Goal: Transaction & Acquisition: Purchase product/service

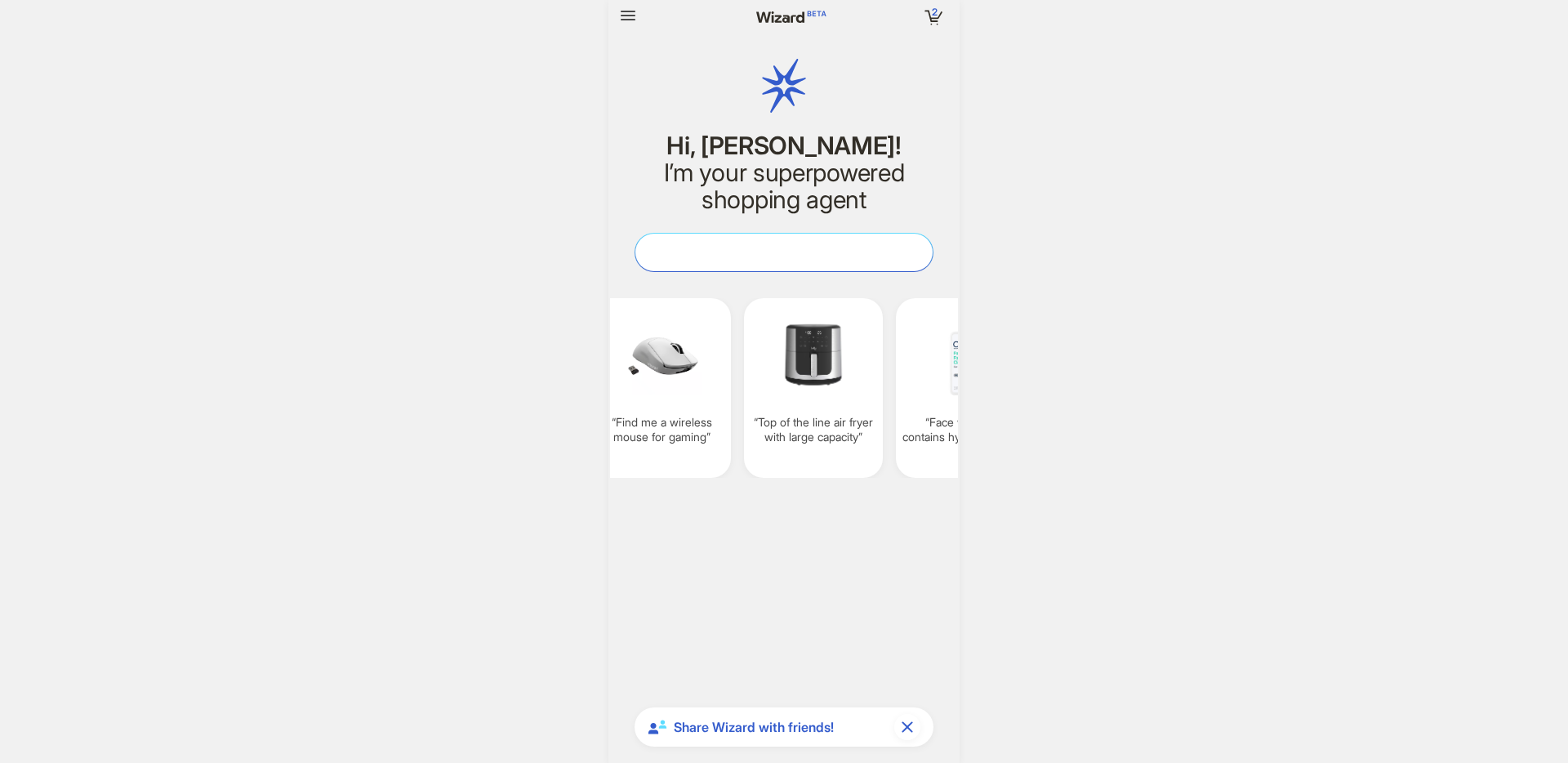
click at [794, 255] on textarea at bounding box center [784, 251] width 297 height 17
paste textarea "**********"
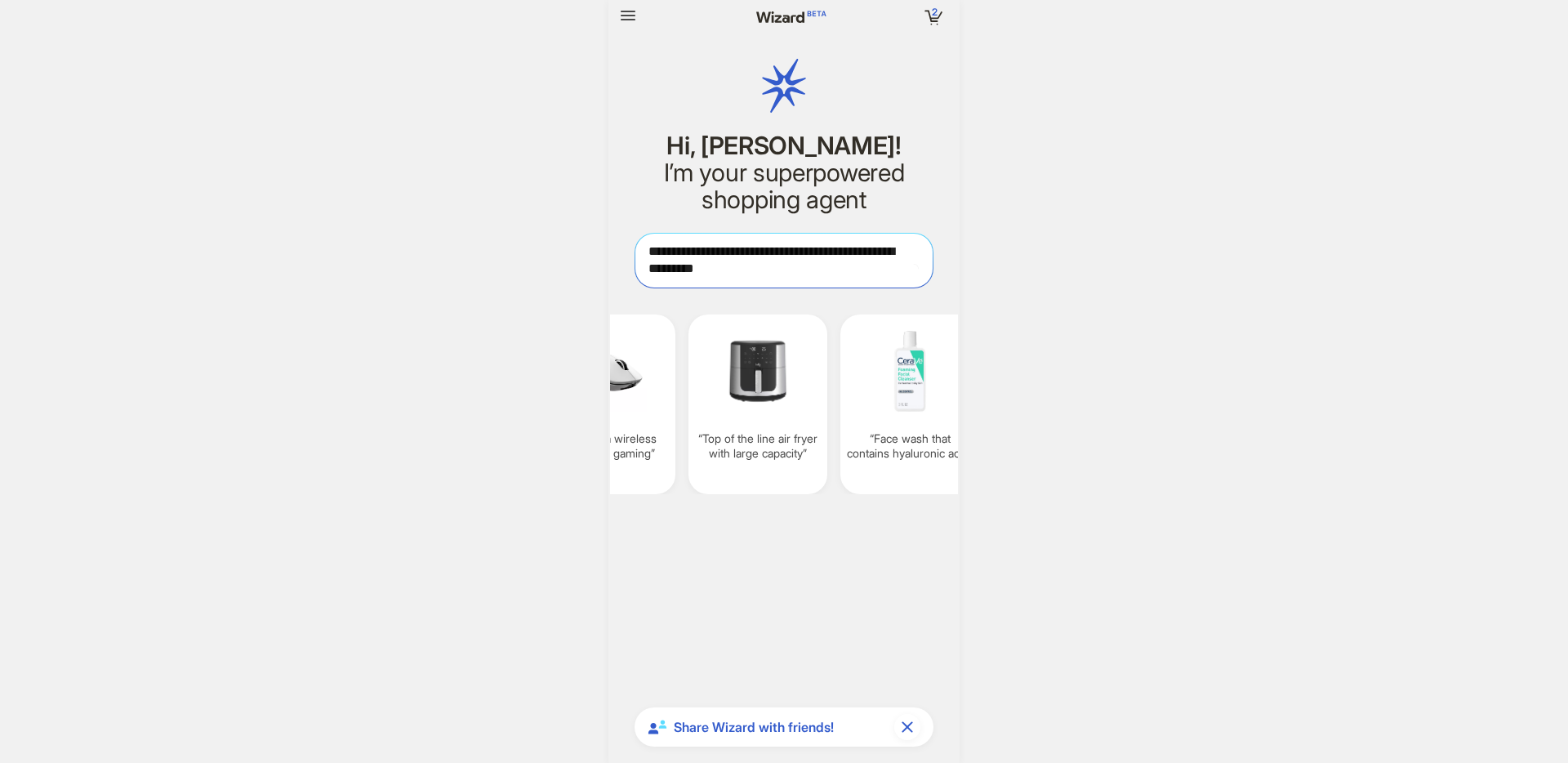
scroll to position [3856, 0]
type textarea "**********"
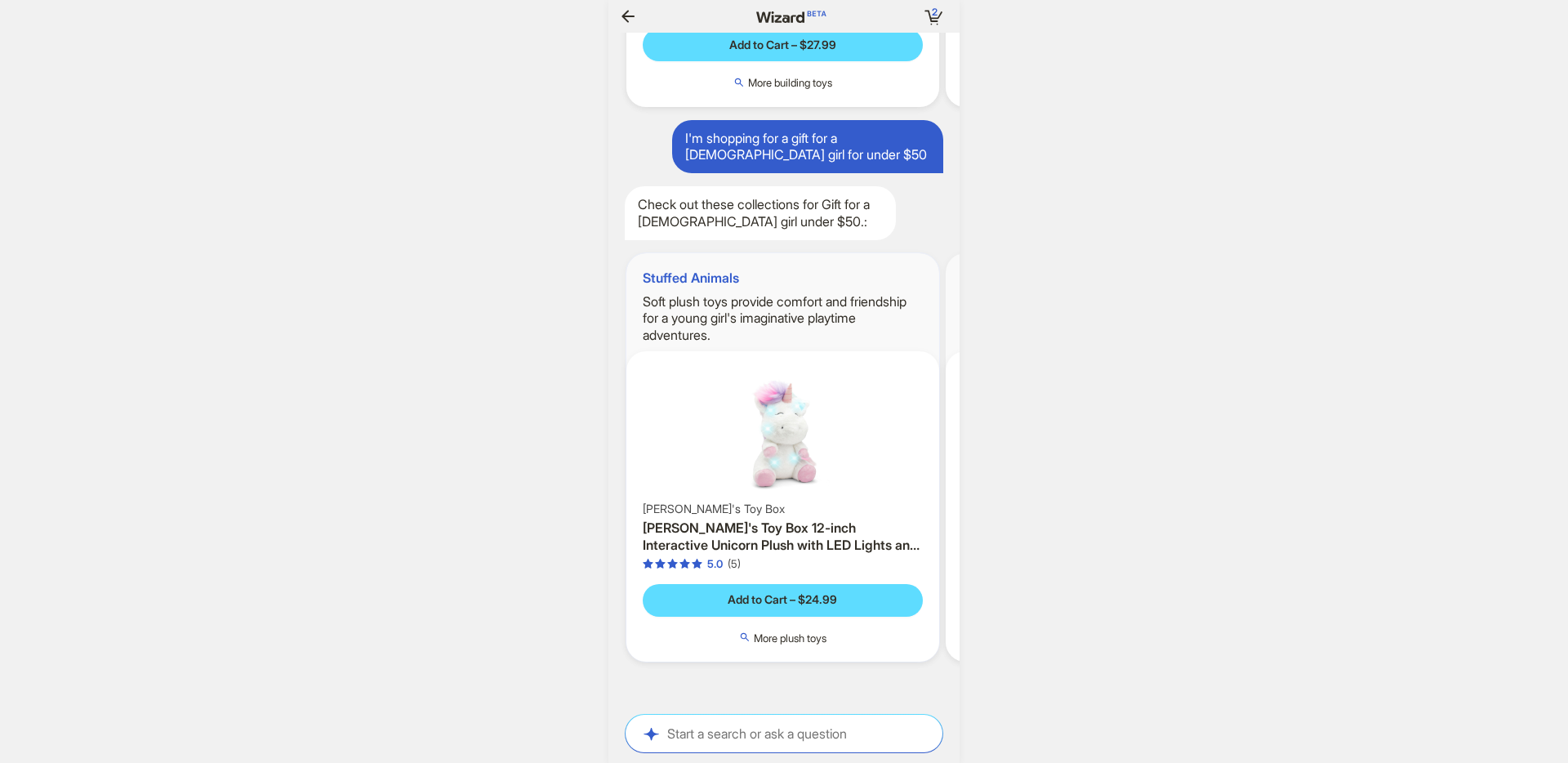
scroll to position [0, 1872]
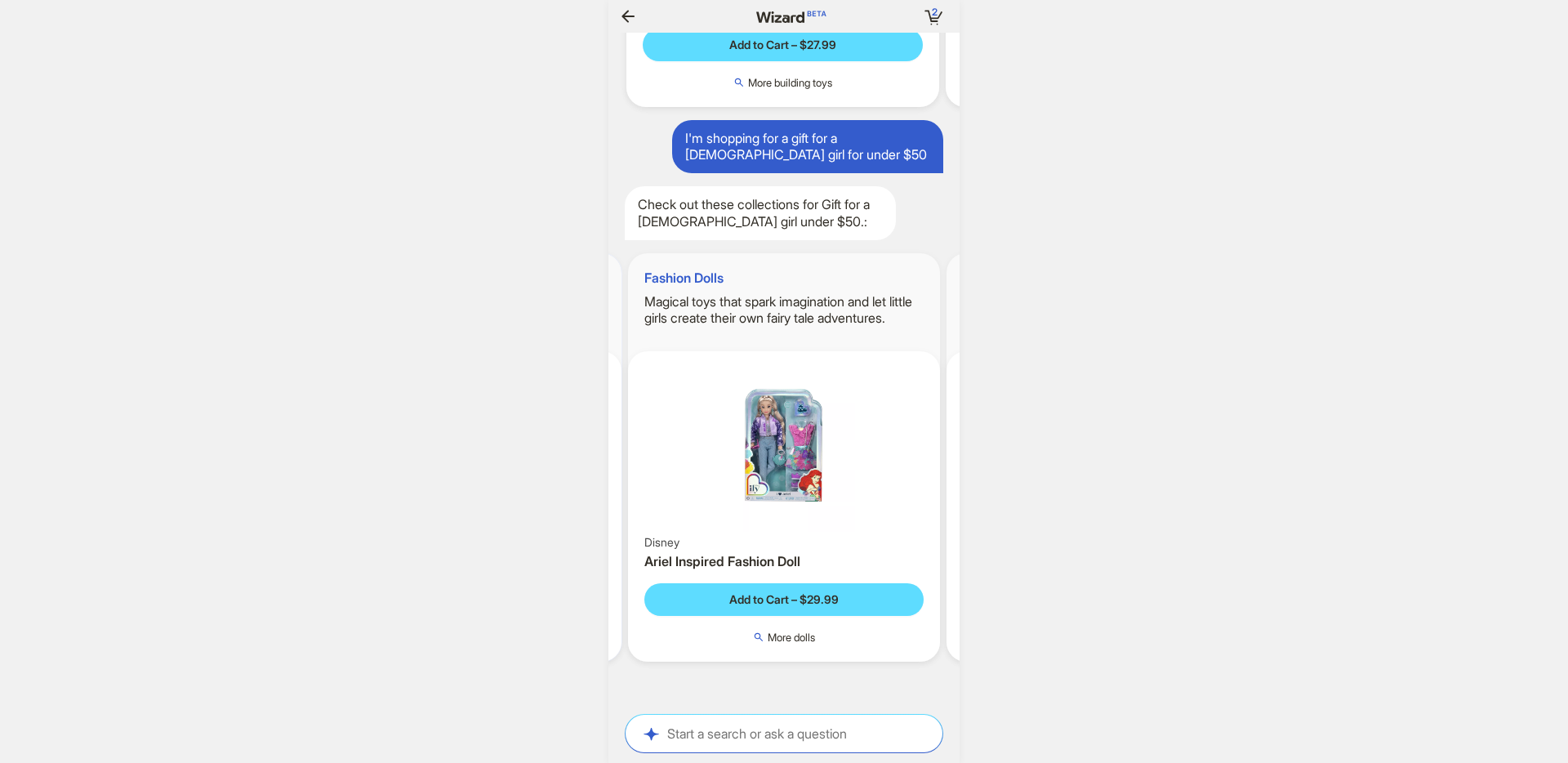
scroll to position [0, 1890]
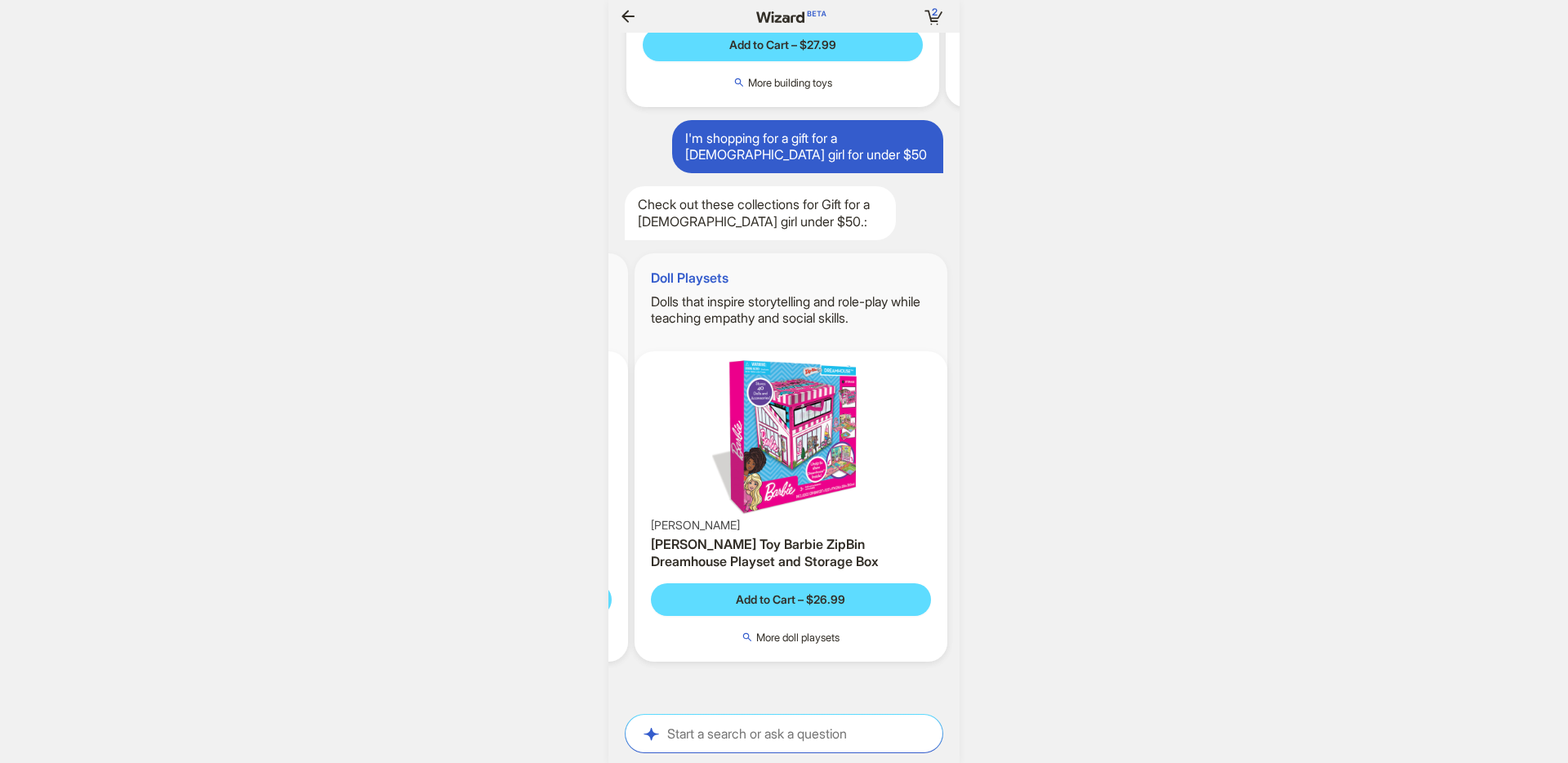
scroll to position [0, 635]
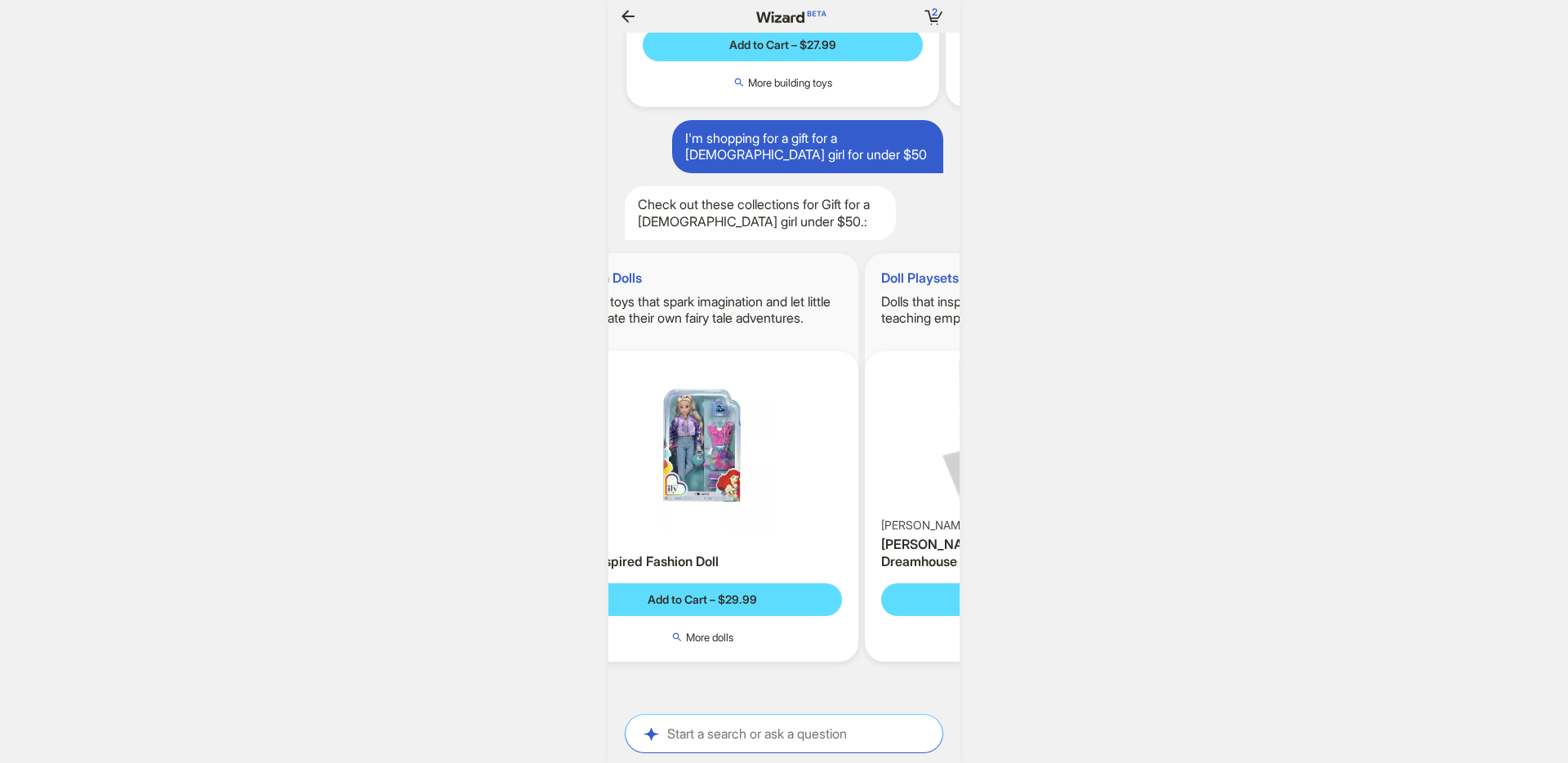
scroll to position [0, 1918]
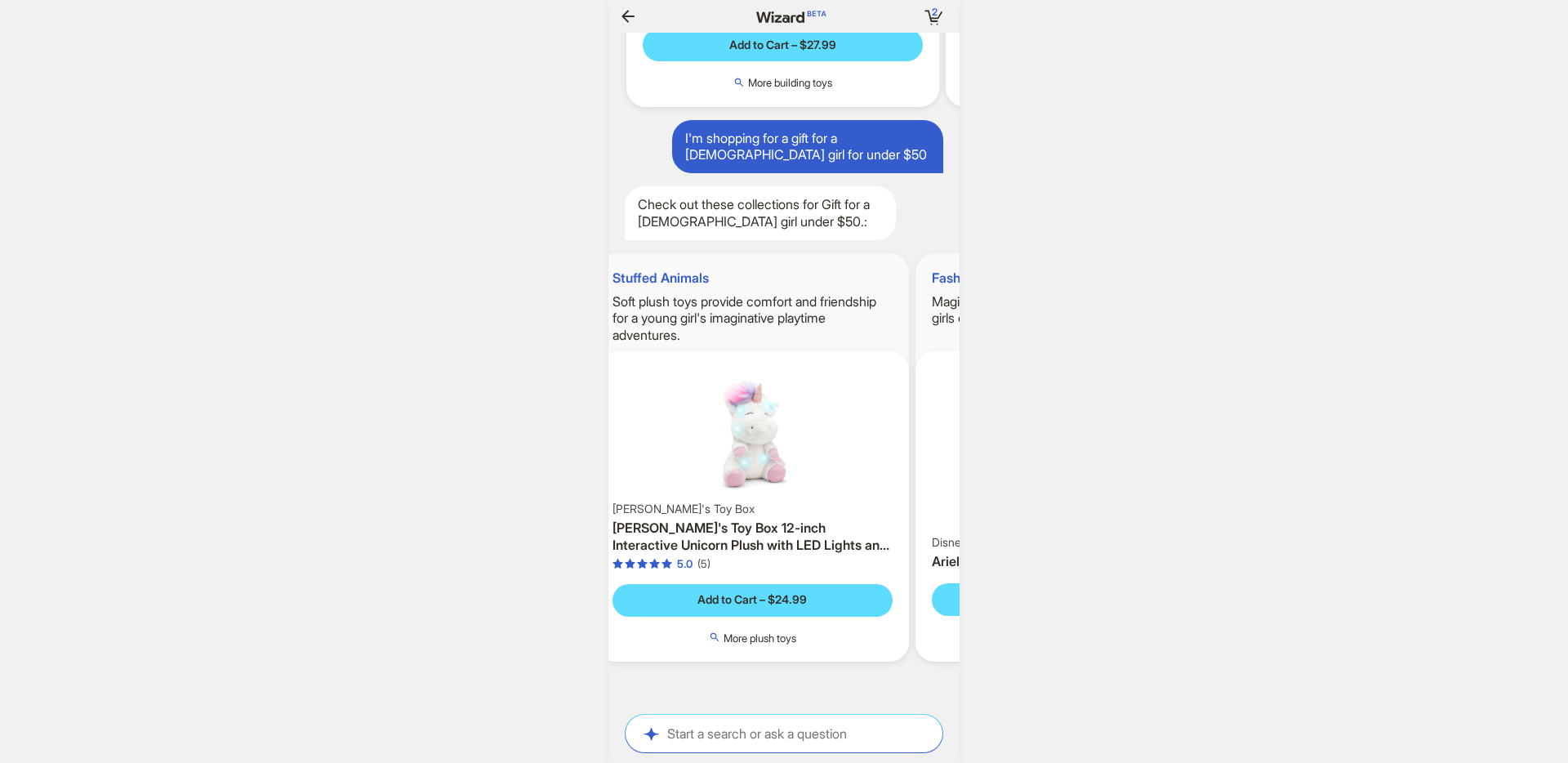
scroll to position [0, 1929]
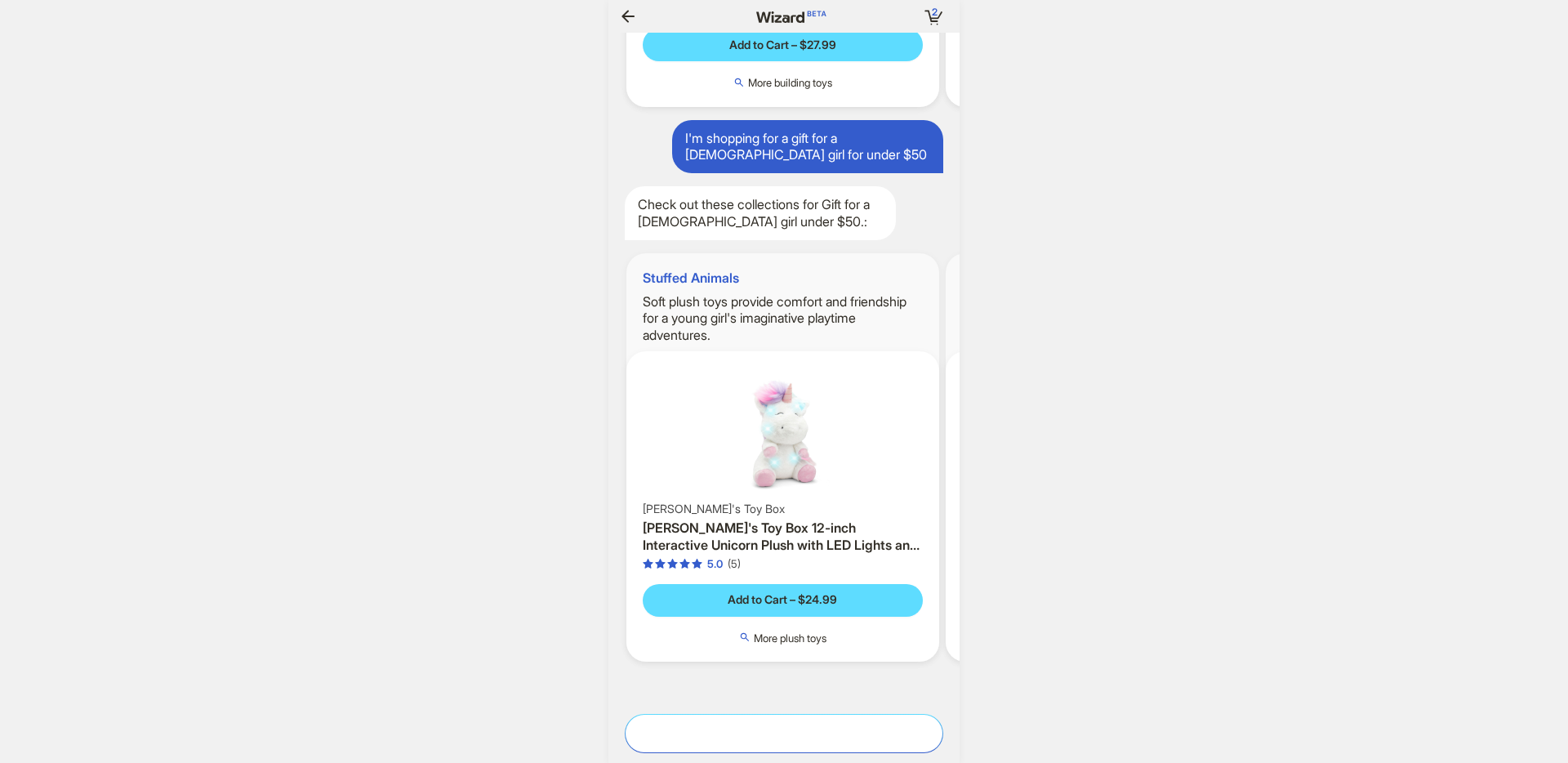
click at [795, 735] on textarea at bounding box center [784, 733] width 317 height 17
click at [784, 631] on span "More plush toys" at bounding box center [790, 638] width 73 height 13
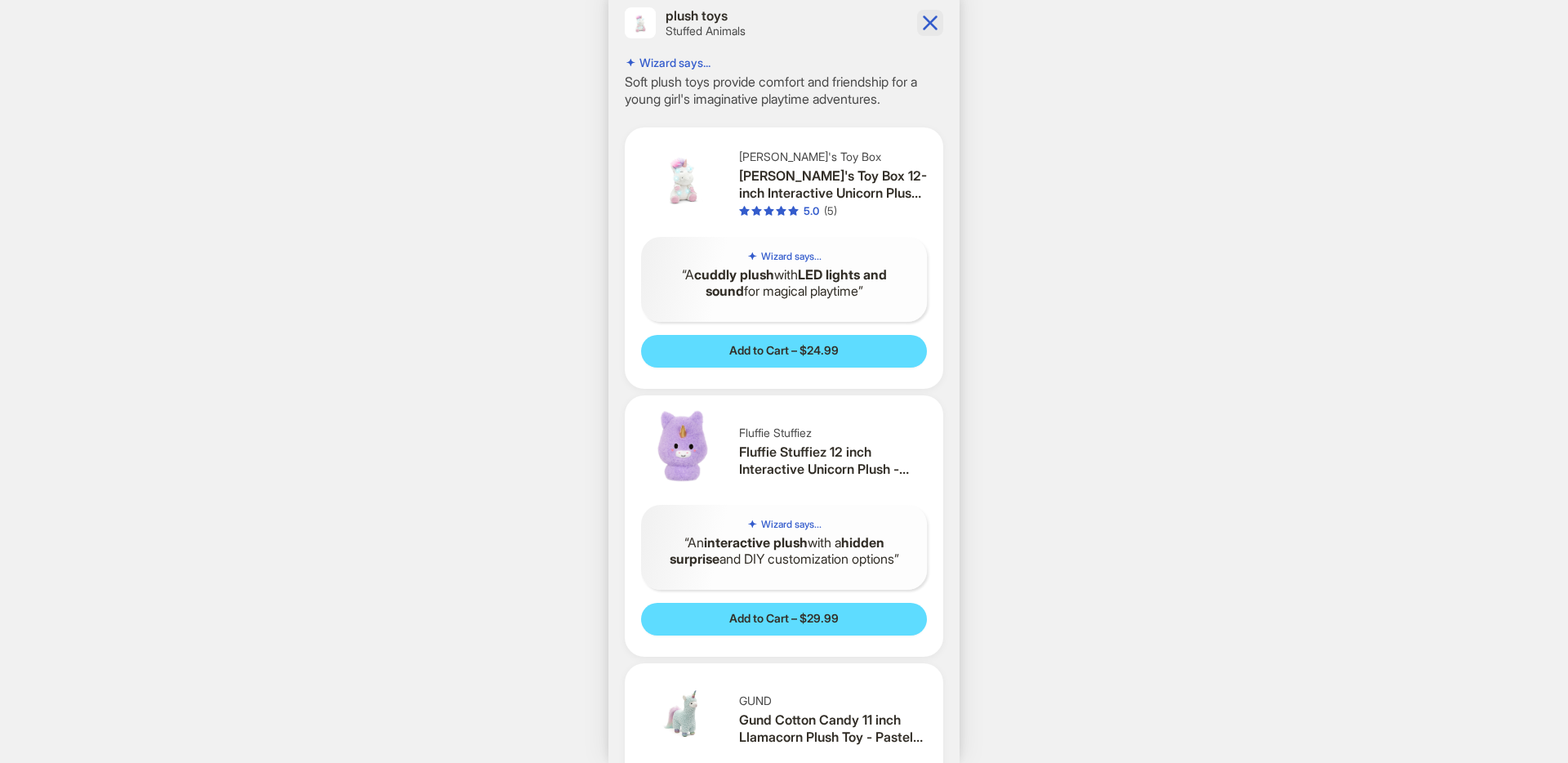
click at [929, 21] on icon "button" at bounding box center [930, 23] width 26 height 26
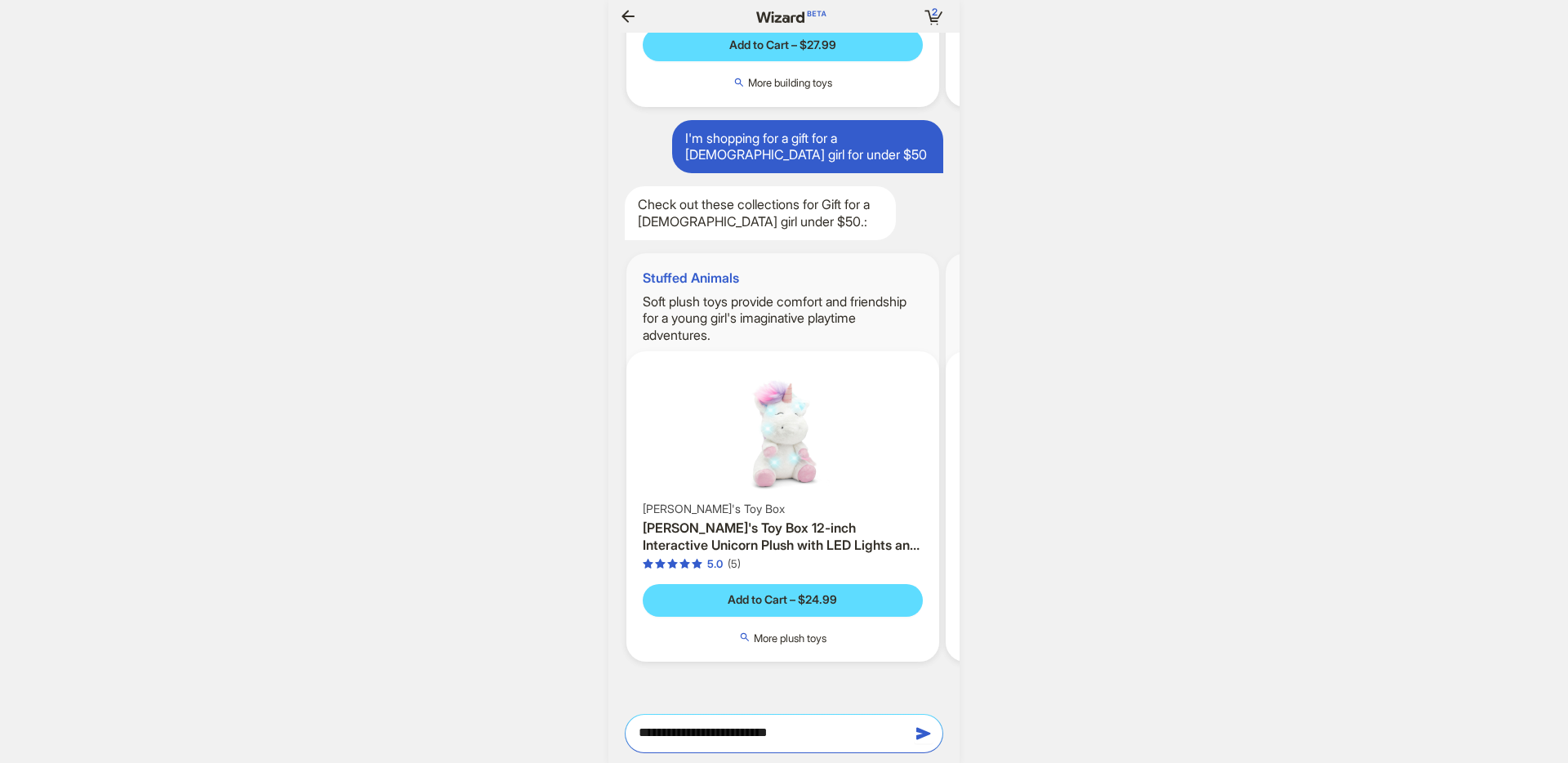
click at [830, 738] on textarea "**********" at bounding box center [784, 733] width 317 height 17
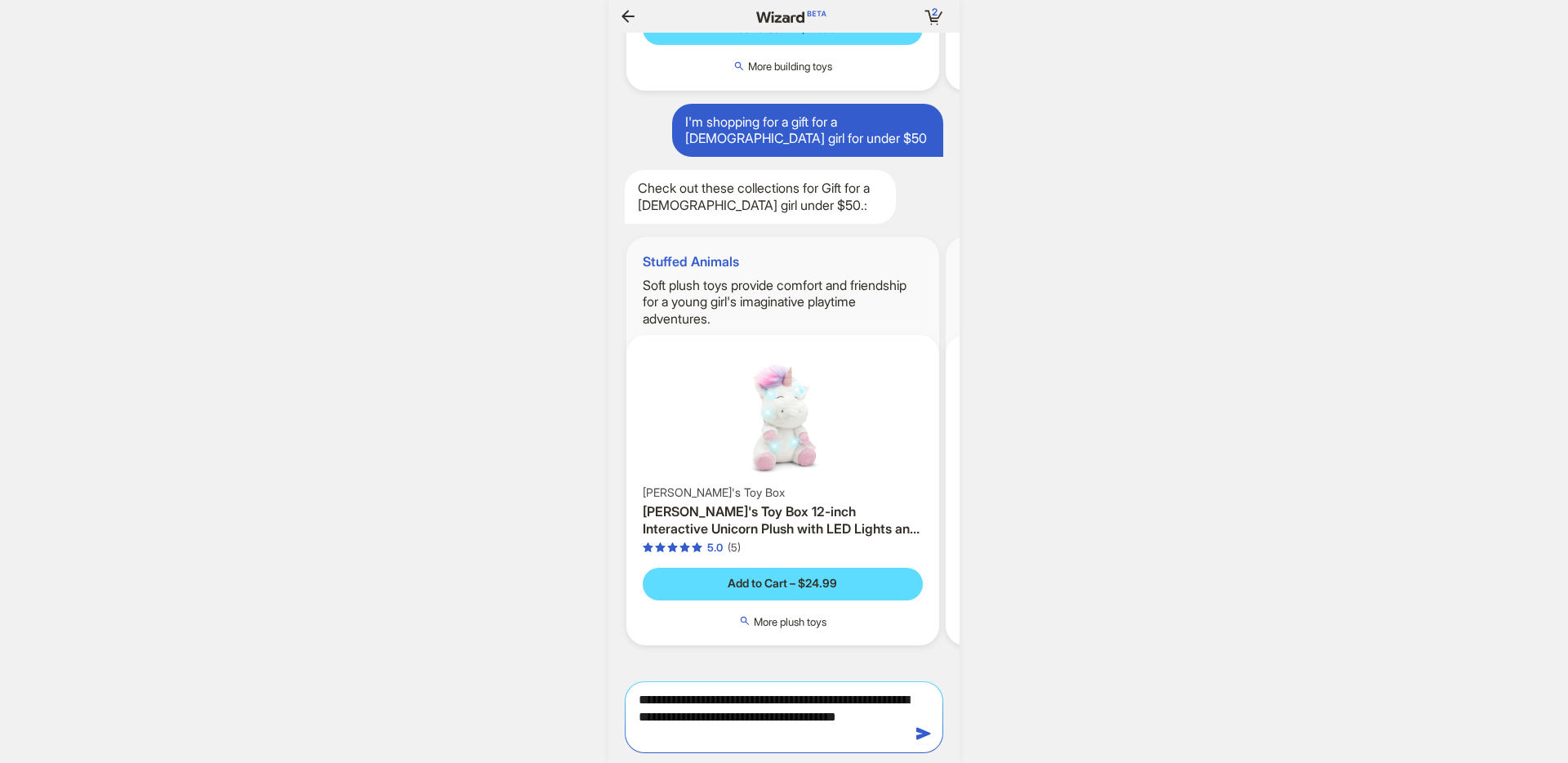
scroll to position [0, 1628]
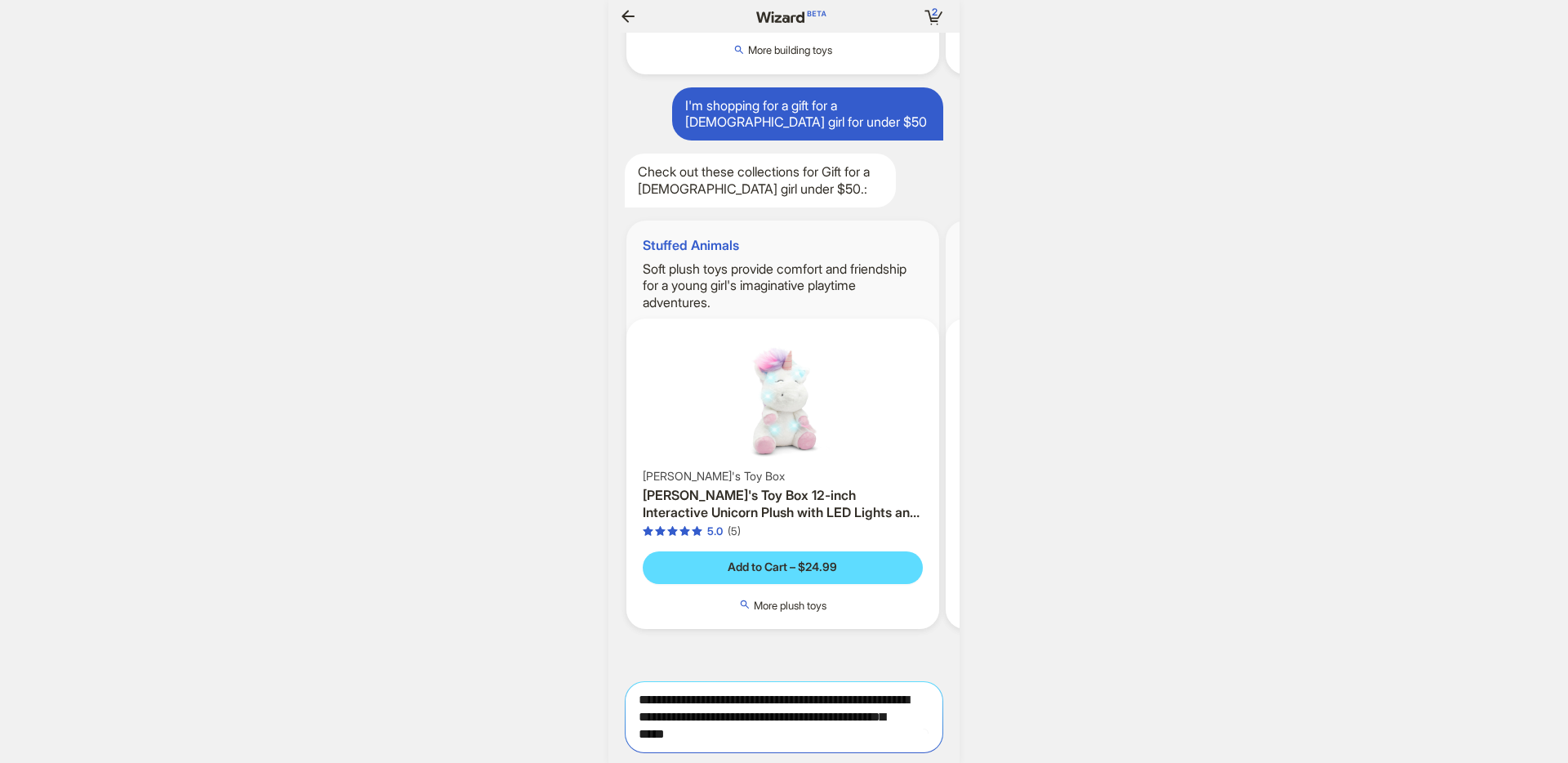
type textarea "**********"
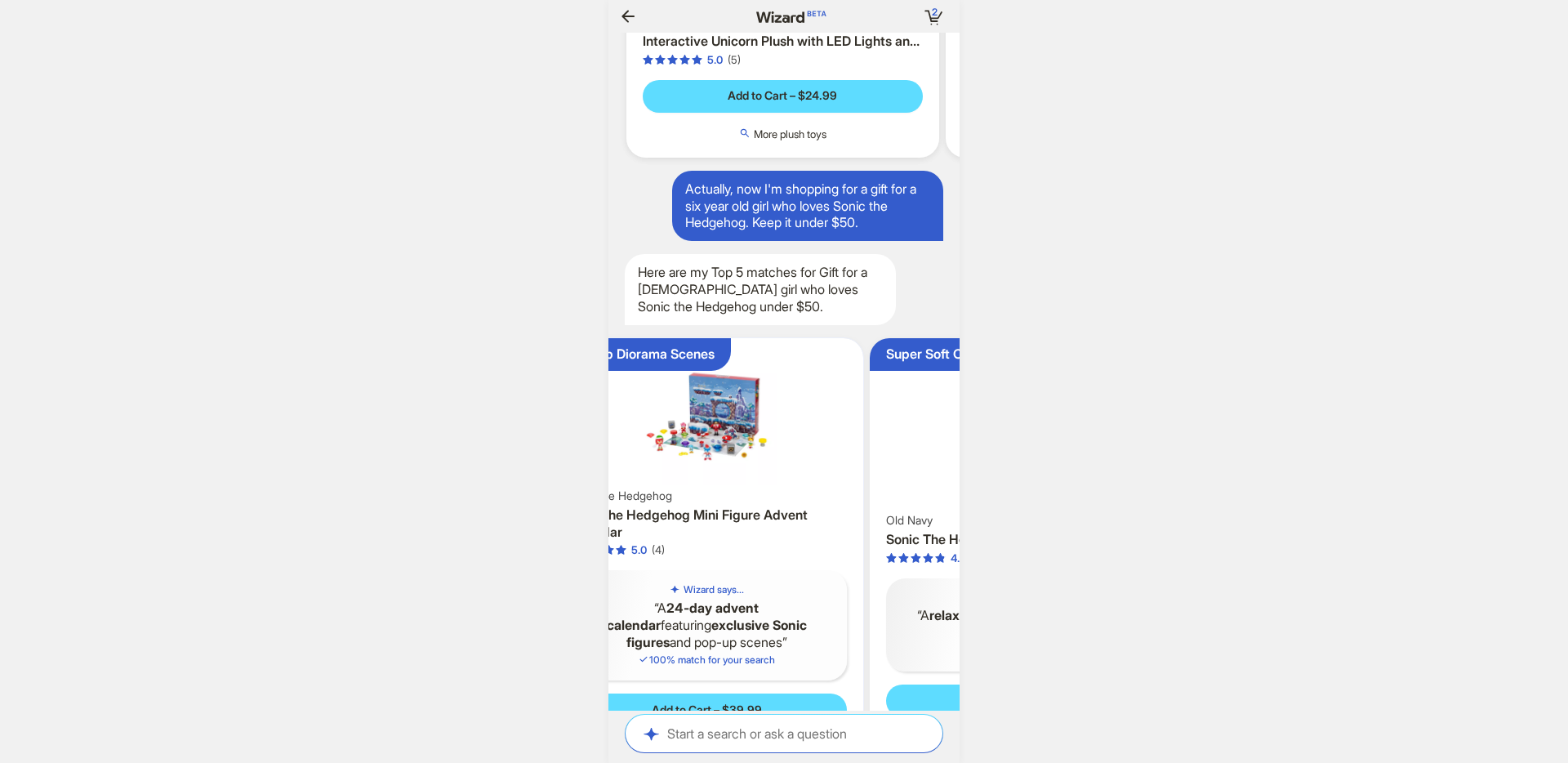
scroll to position [0, 1603]
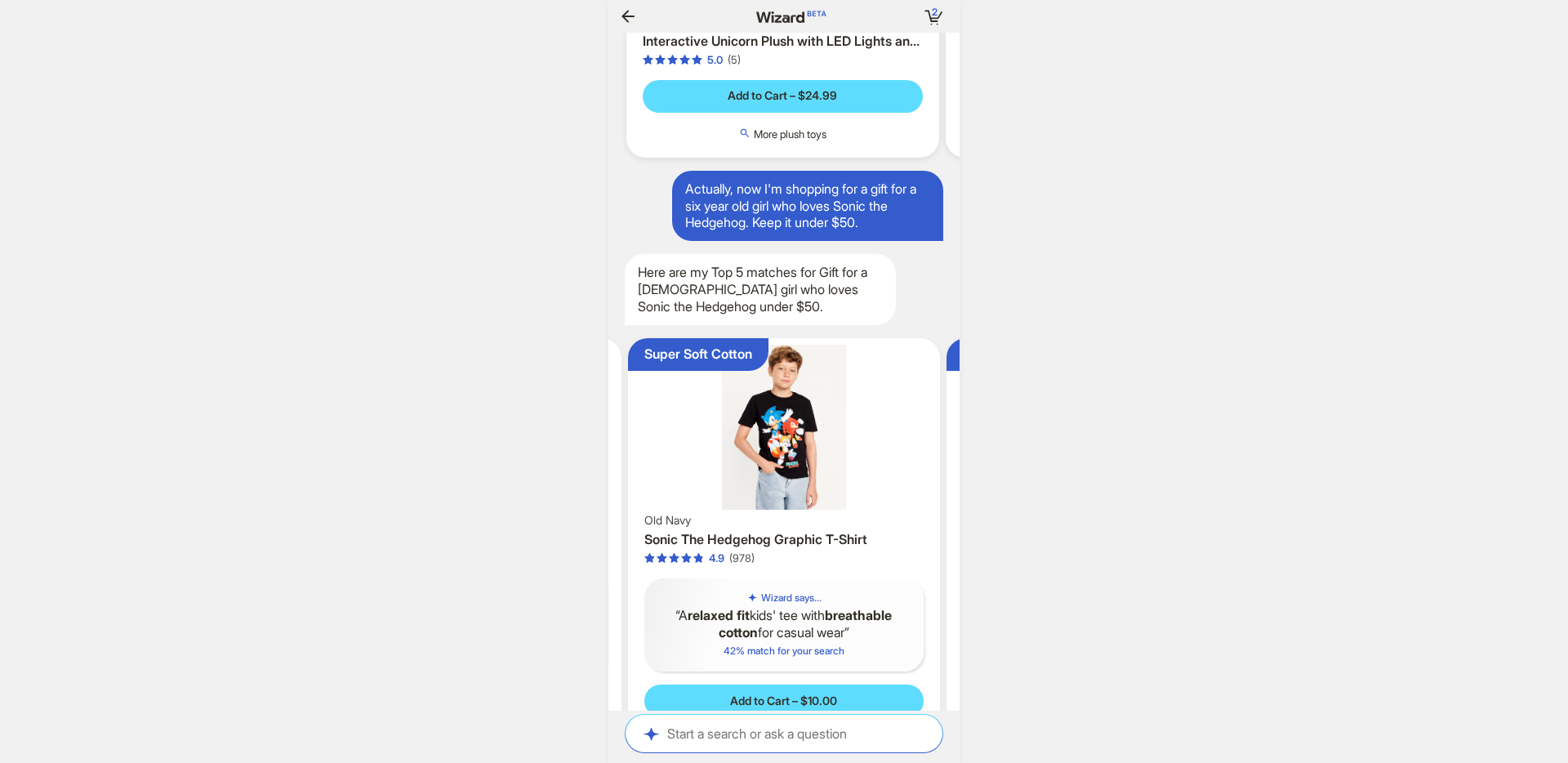
scroll to position [0, 1631]
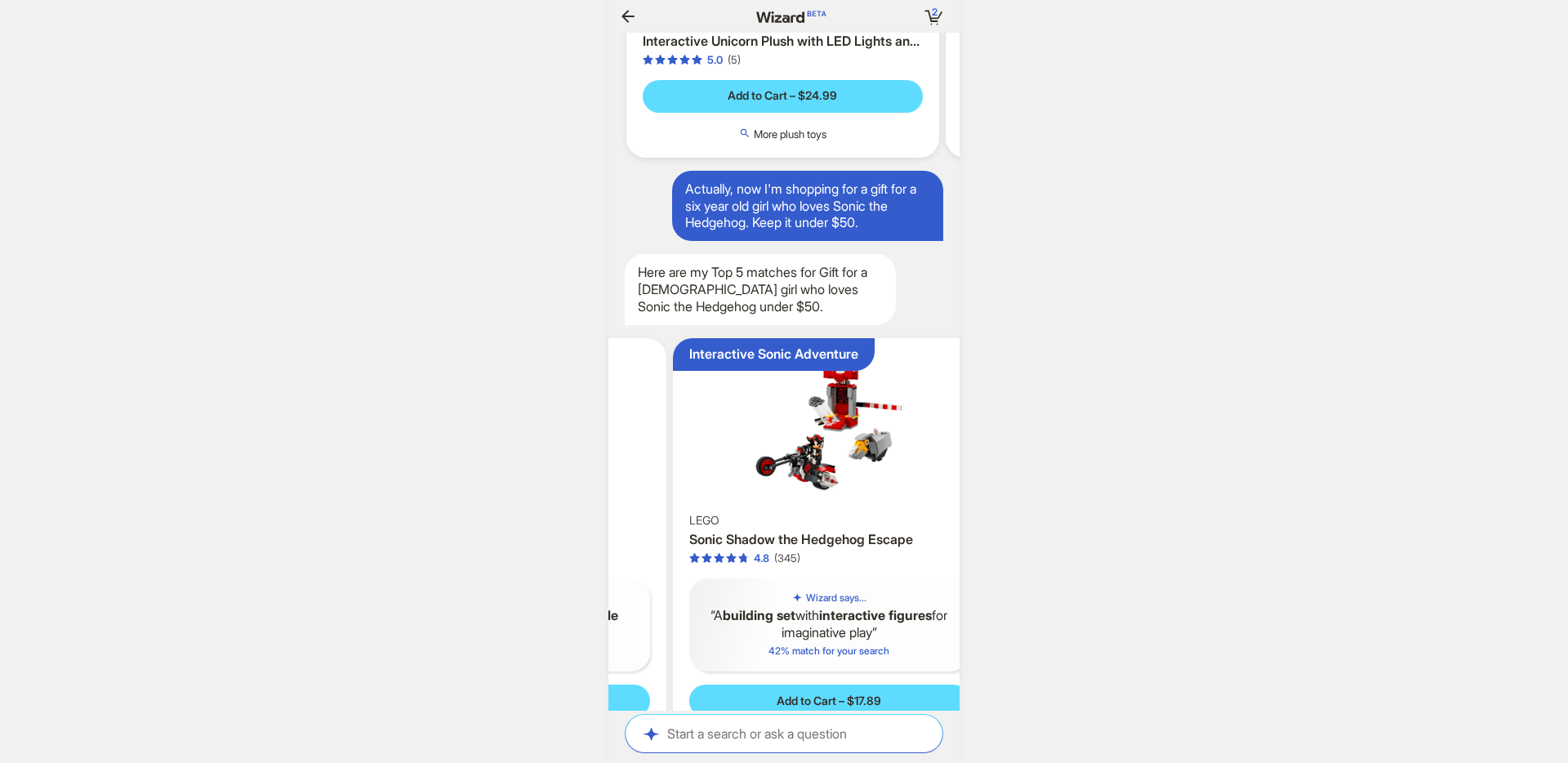
scroll to position [0, 616]
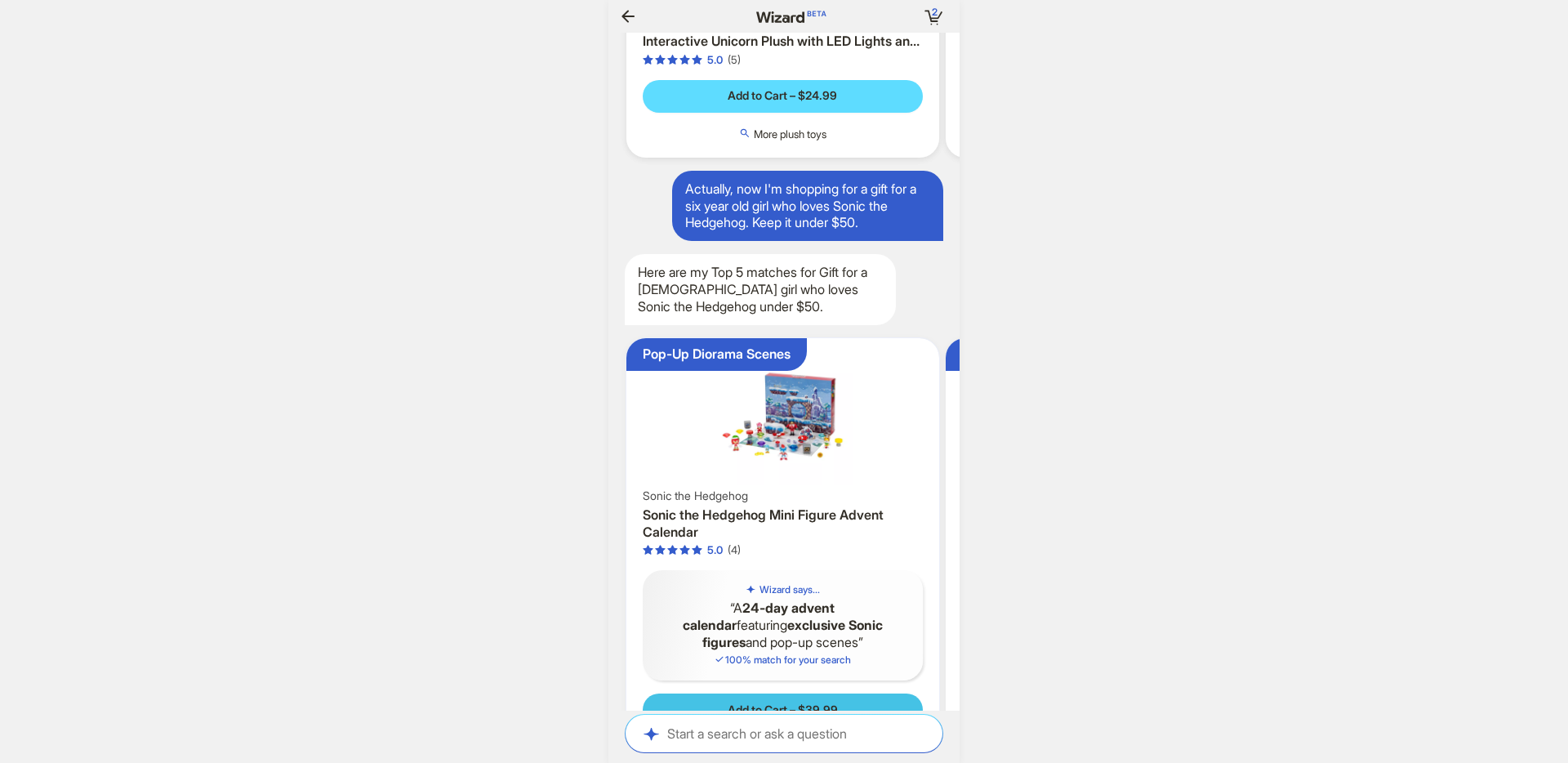
click at [766, 702] on span "Add to Cart – $39.99" at bounding box center [783, 709] width 111 height 15
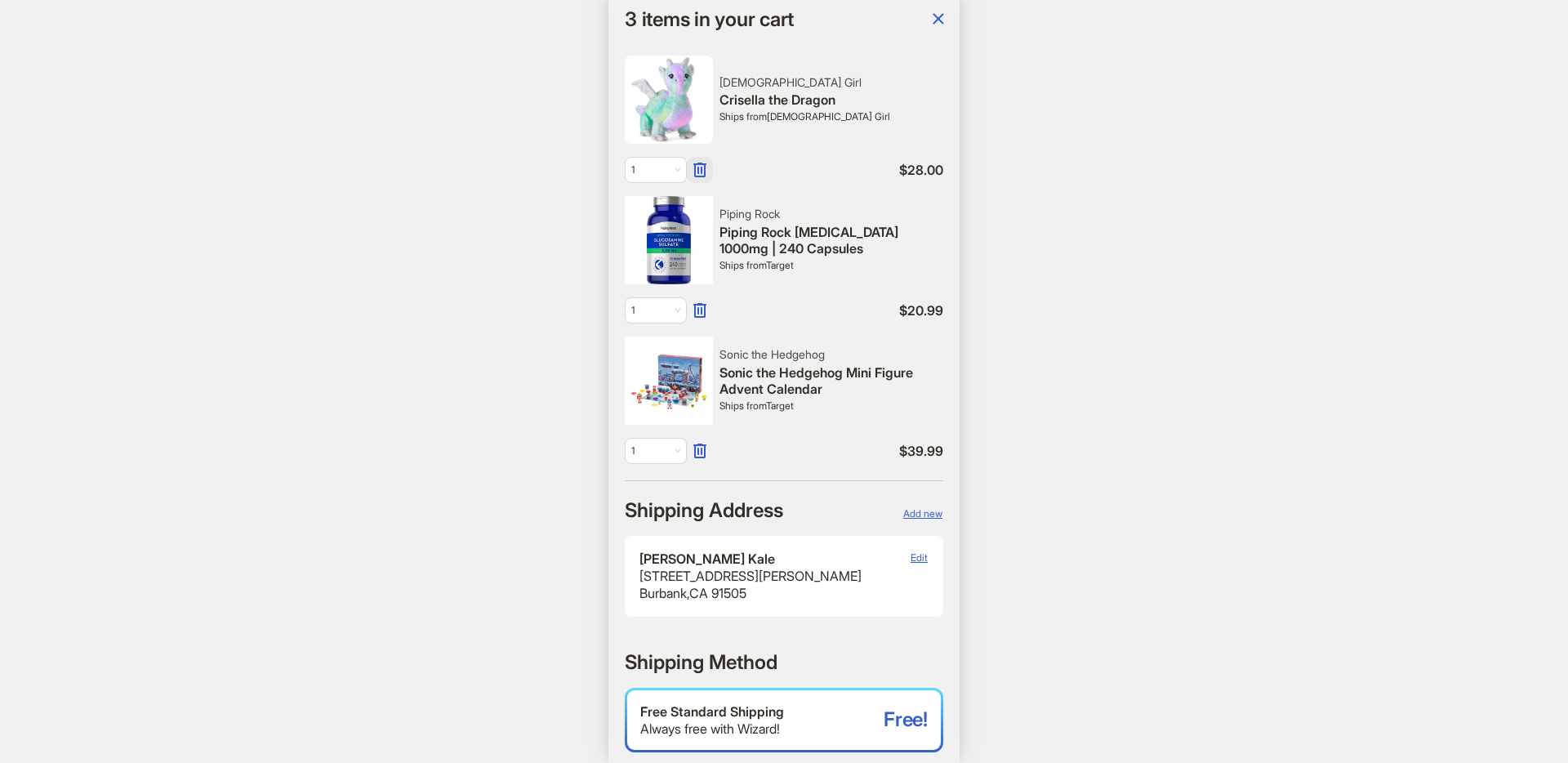
click at [698, 168] on icon "button" at bounding box center [699, 170] width 13 height 15
drag, startPoint x: 953, startPoint y: 185, endPoint x: 938, endPoint y: 186, distance: 15.0
click at [946, 185] on span "OK" at bounding box center [939, 191] width 14 height 13
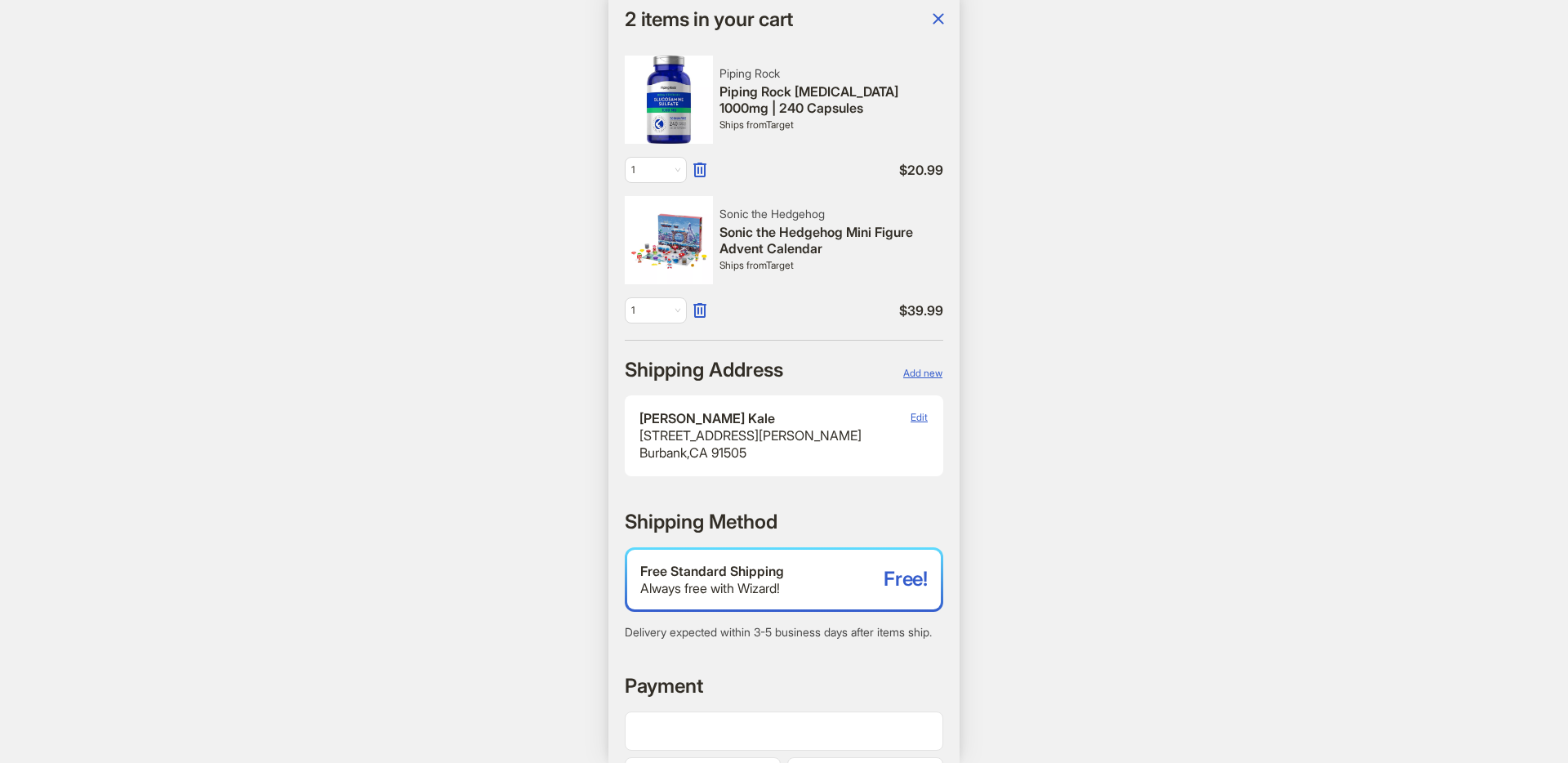
click at [785, 234] on div "Sonic the Hedgehog Mini Figure Advent Calendar" at bounding box center [831, 241] width 224 height 34
click at [938, 23] on icon "button" at bounding box center [939, 19] width 20 height 20
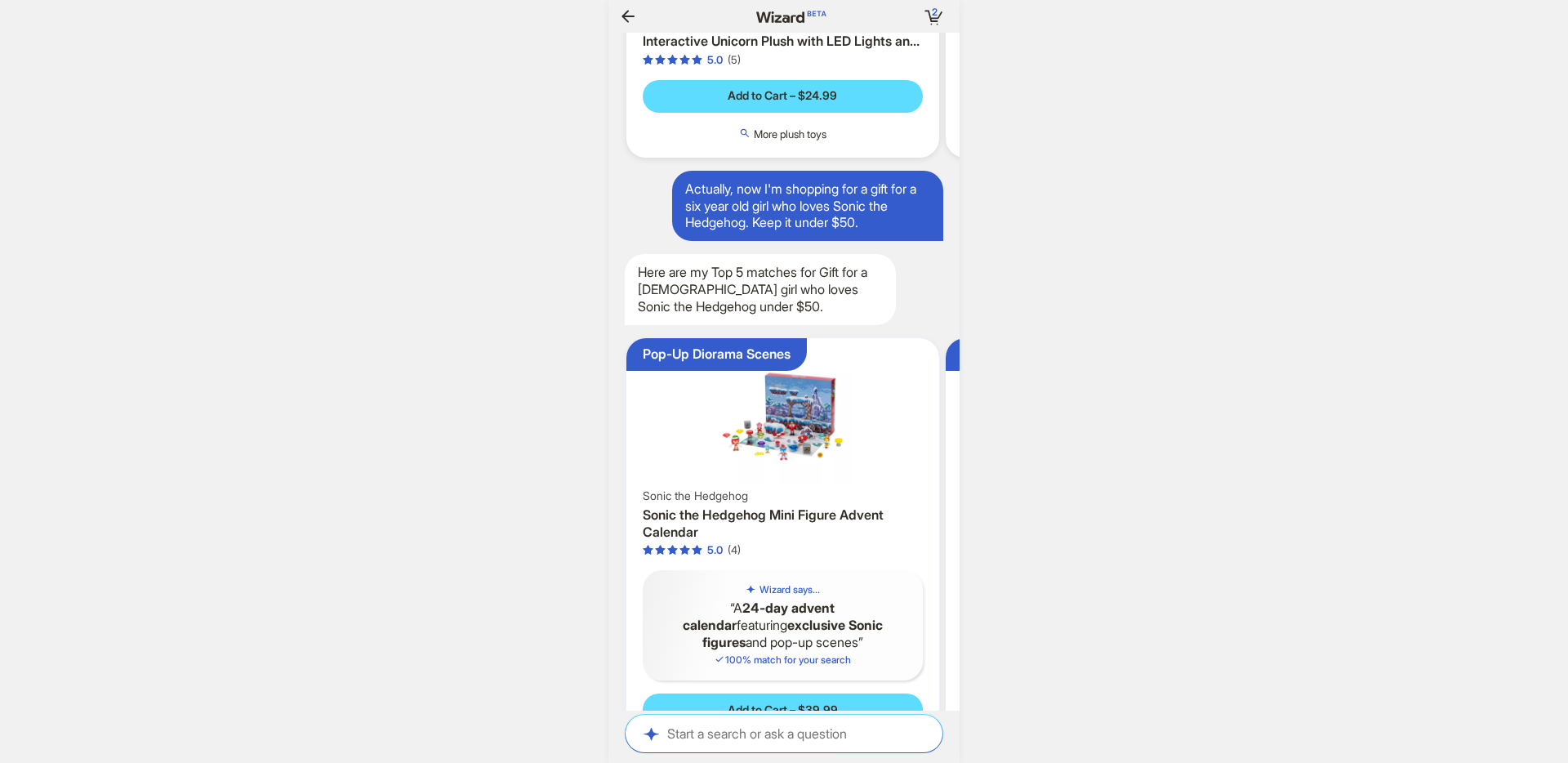
click at [776, 378] on img at bounding box center [783, 415] width 299 height 141
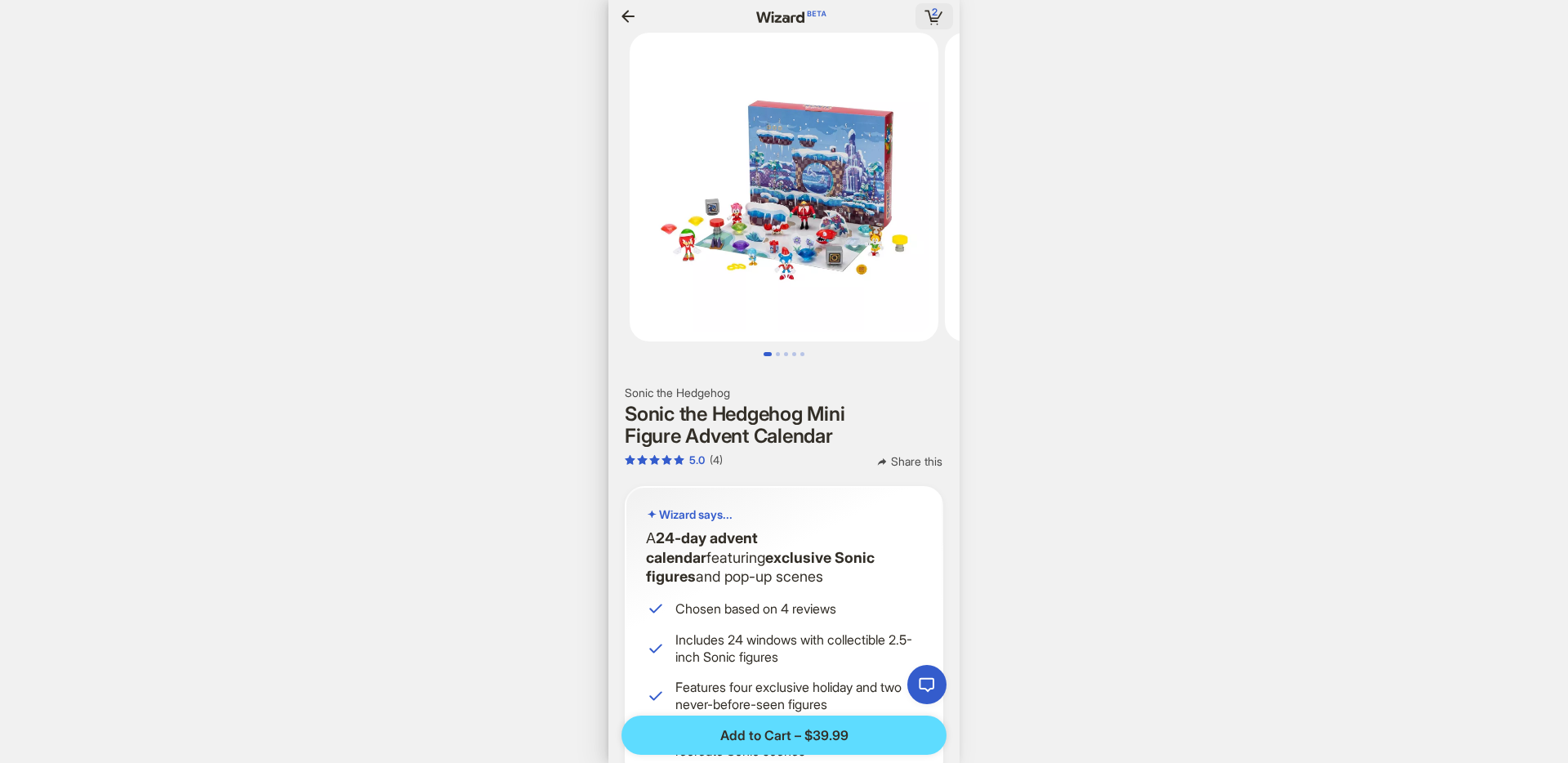
click at [940, 12] on icon "button" at bounding box center [940, 15] width 5 height 7
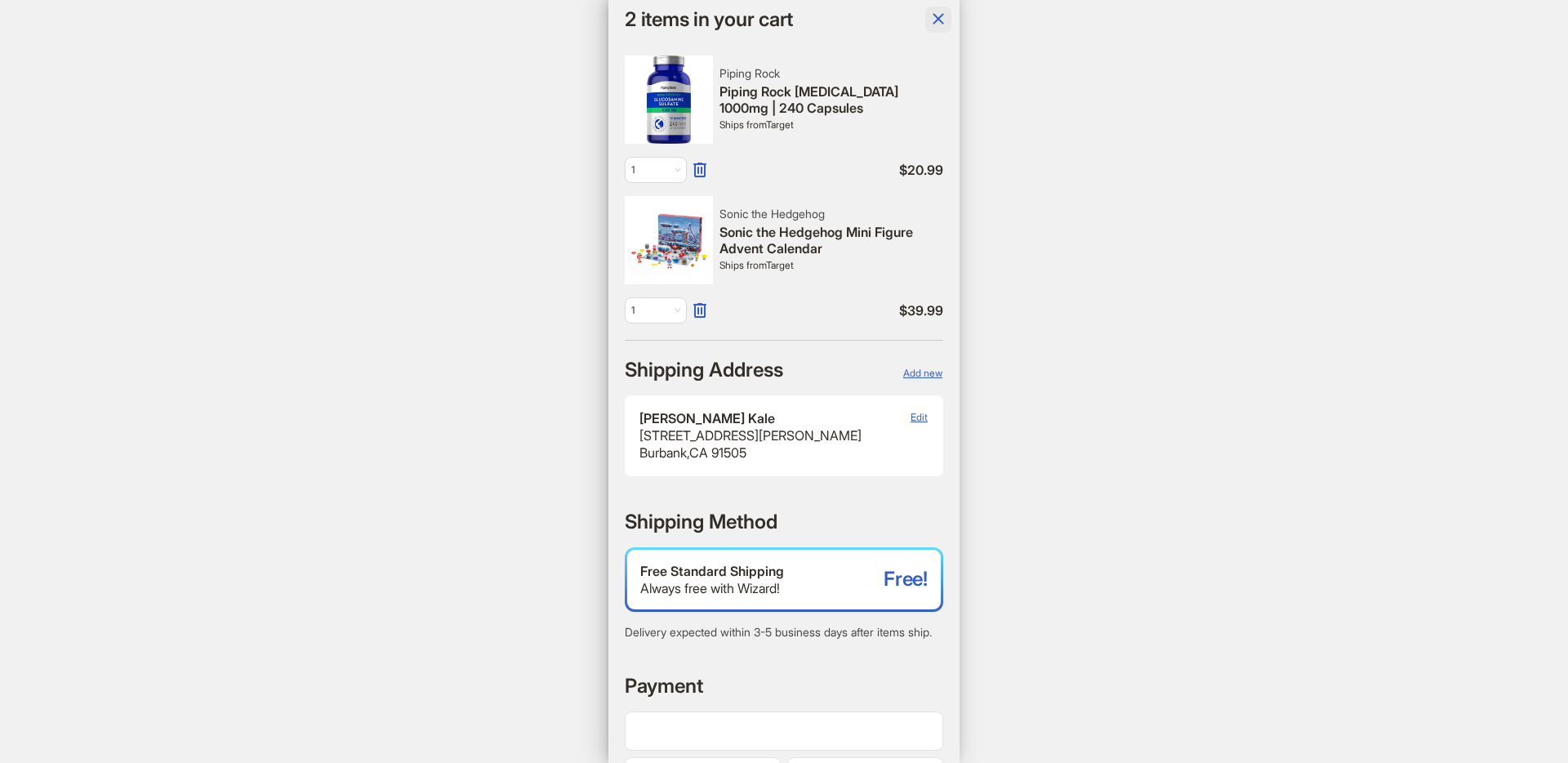
click at [938, 24] on icon "button" at bounding box center [939, 19] width 20 height 20
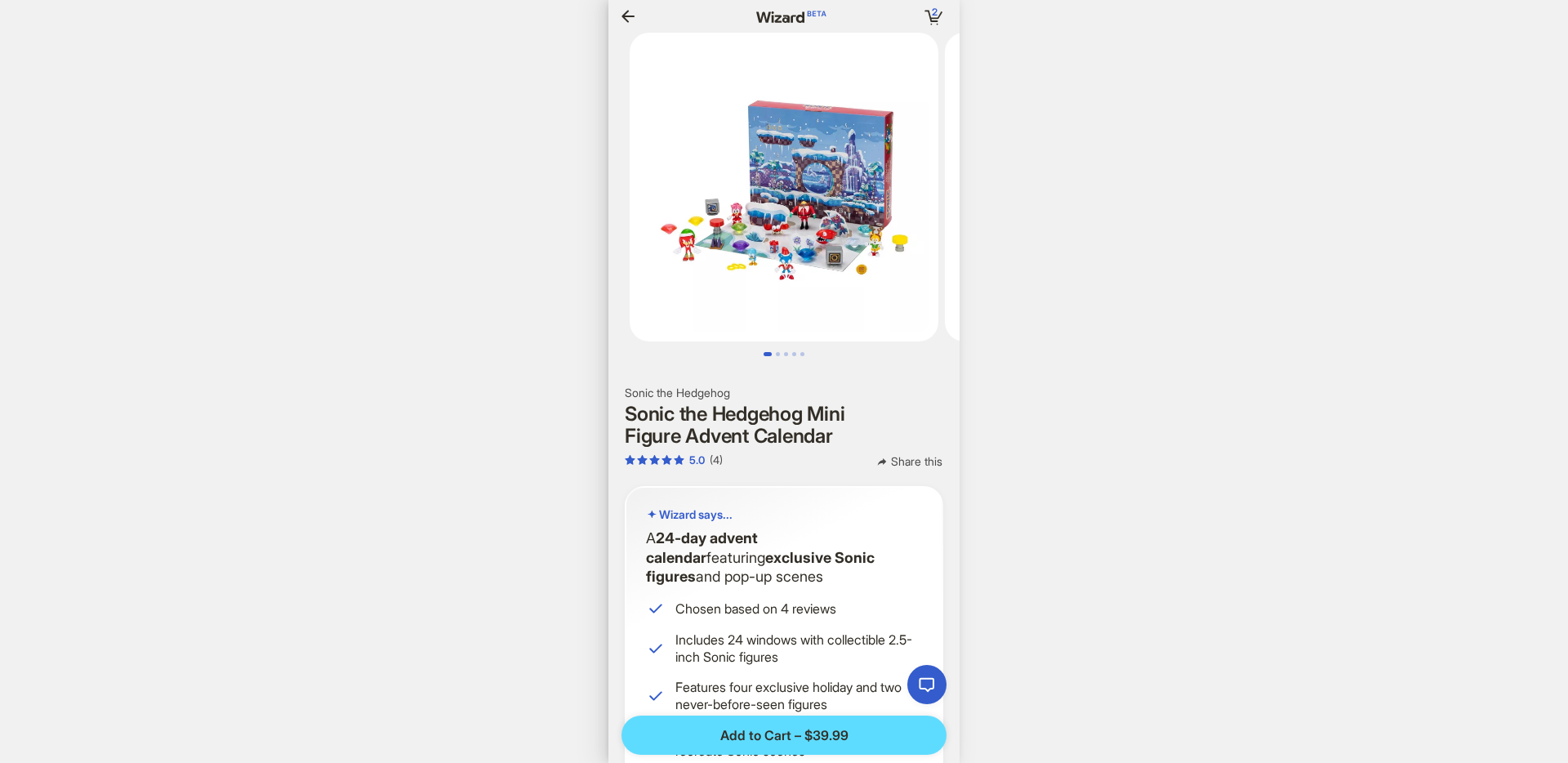
click at [628, 19] on icon "button" at bounding box center [628, 16] width 20 height 20
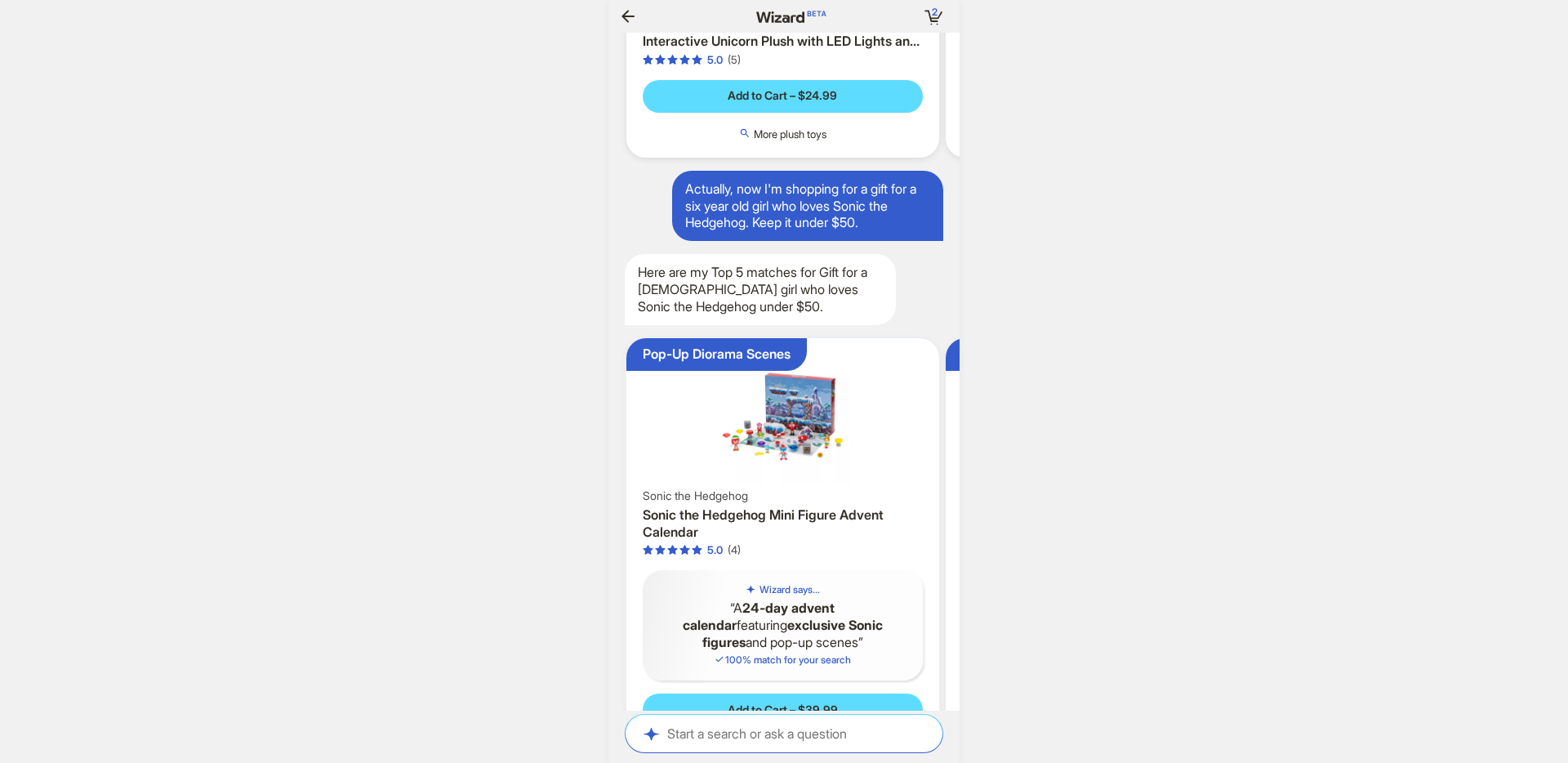
scroll to position [5019, 0]
click at [784, 736] on textarea at bounding box center [784, 733] width 317 height 17
click at [395, 436] on div "**********" at bounding box center [784, 381] width 1568 height 763
click at [840, 722] on div "Start a search or ask a question Start a search or ask a question" at bounding box center [784, 733] width 317 height 37
click at [831, 733] on textarea at bounding box center [784, 733] width 317 height 17
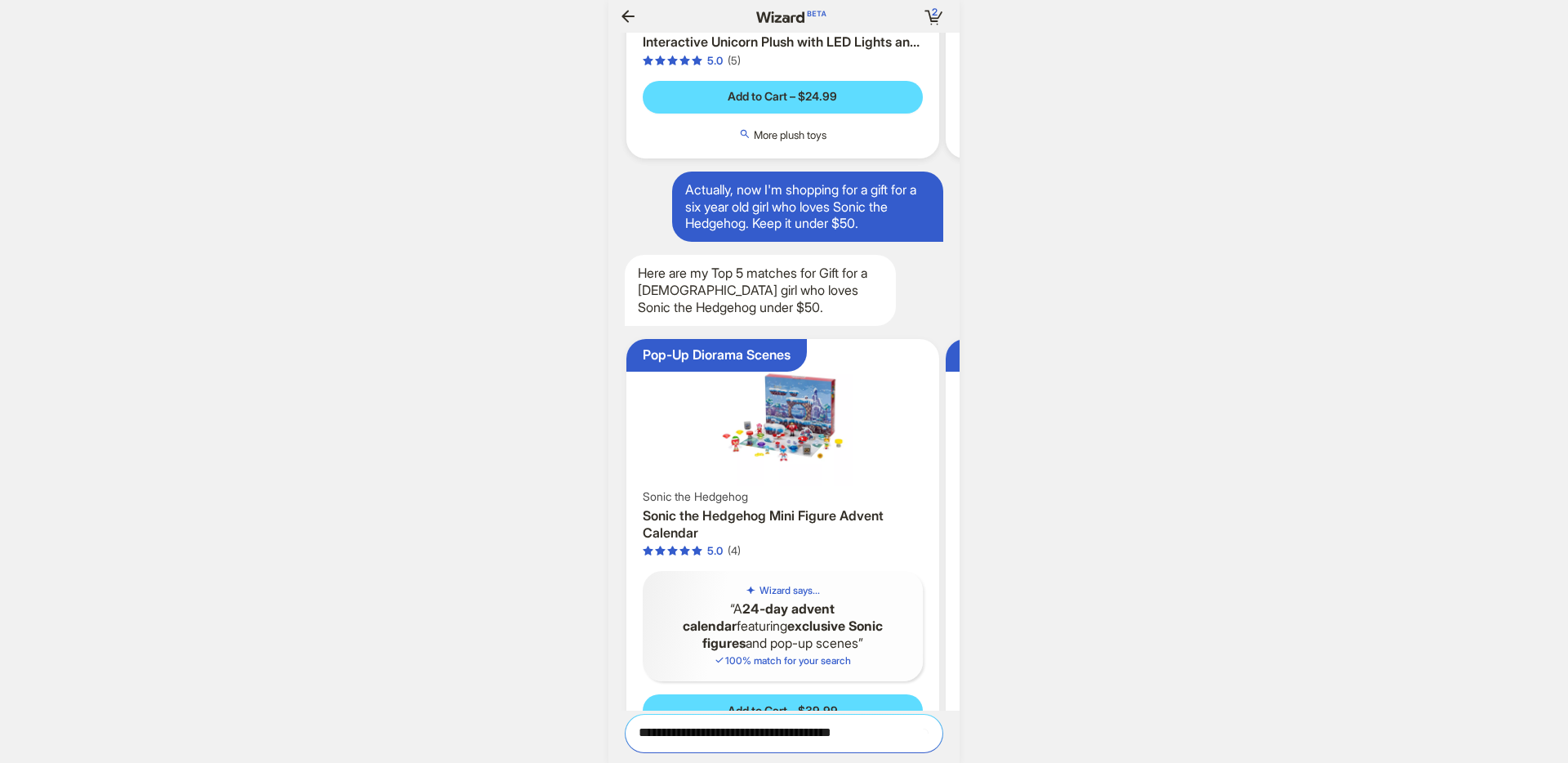
scroll to position [0, 1711]
type textarea "**********"
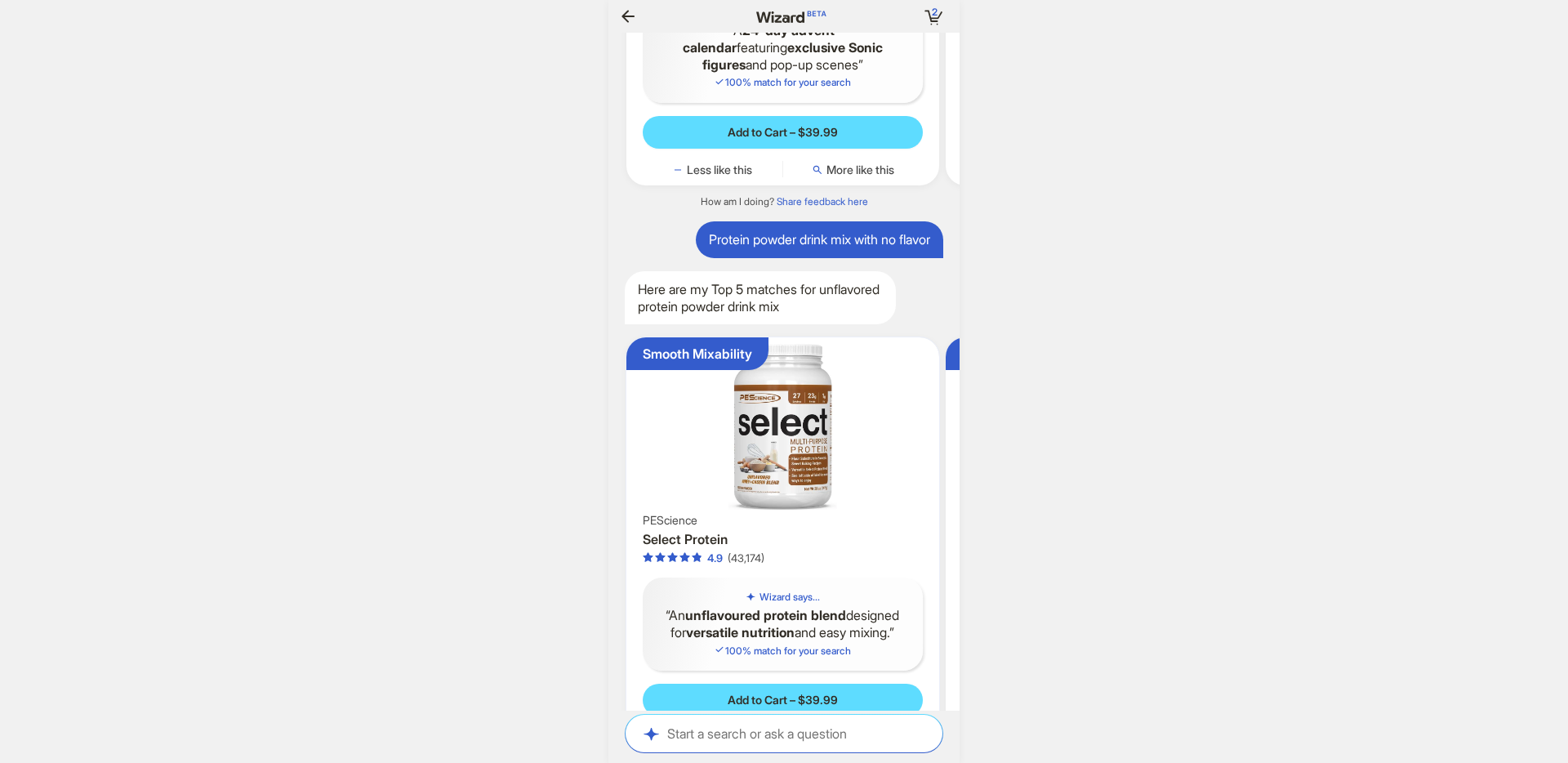
scroll to position [0, 1590]
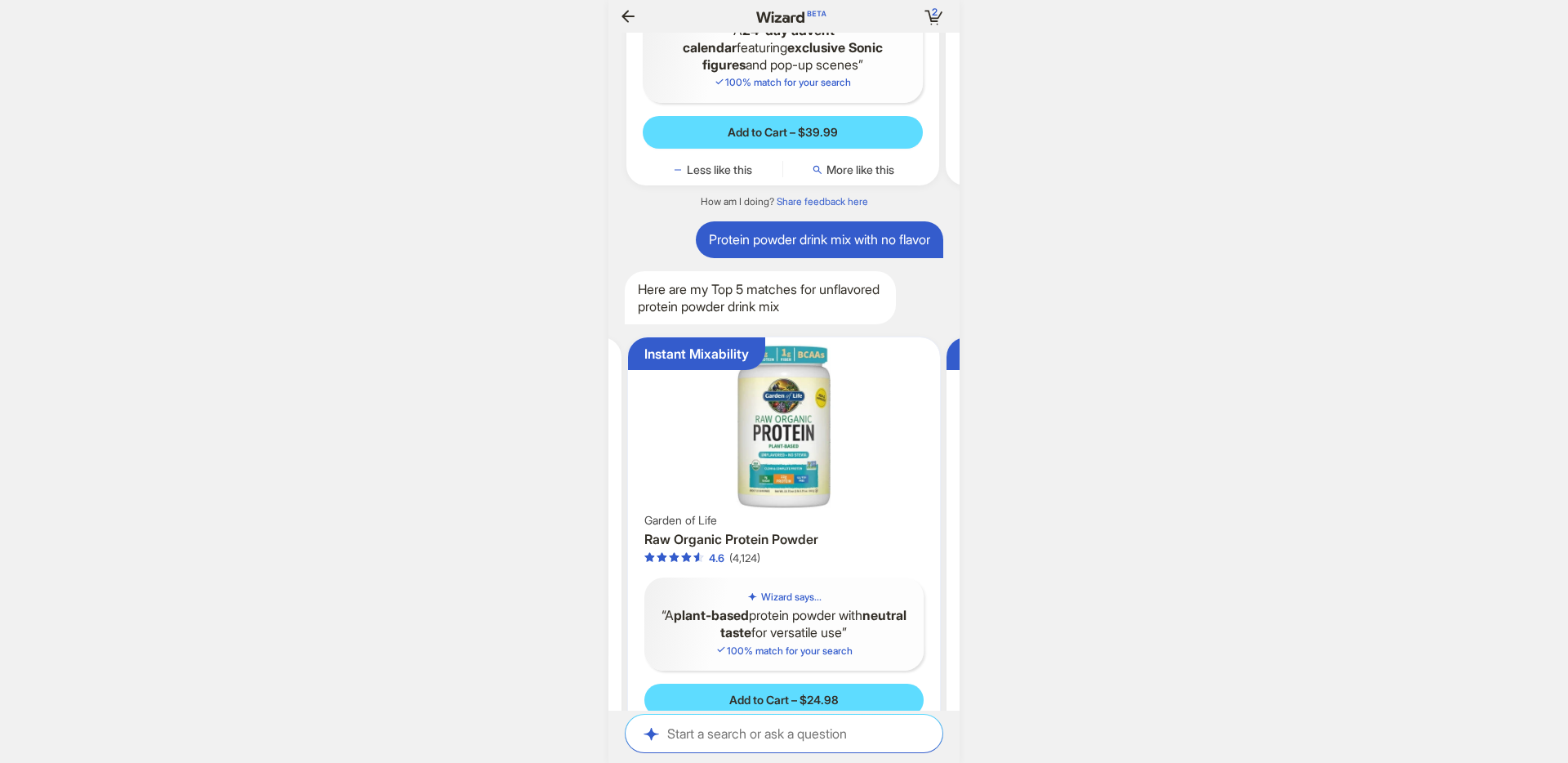
scroll to position [0, 1610]
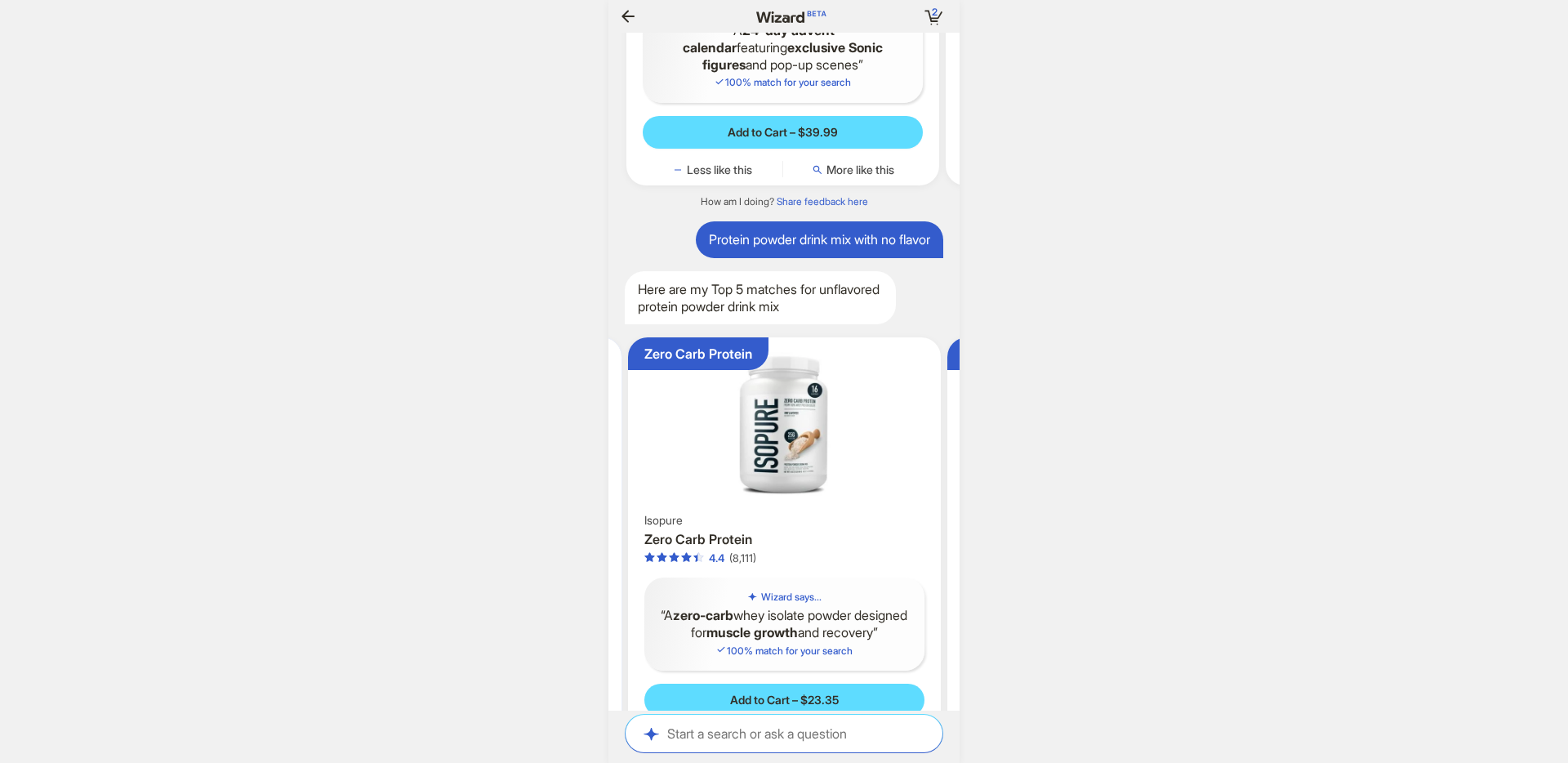
scroll to position [0, 1631]
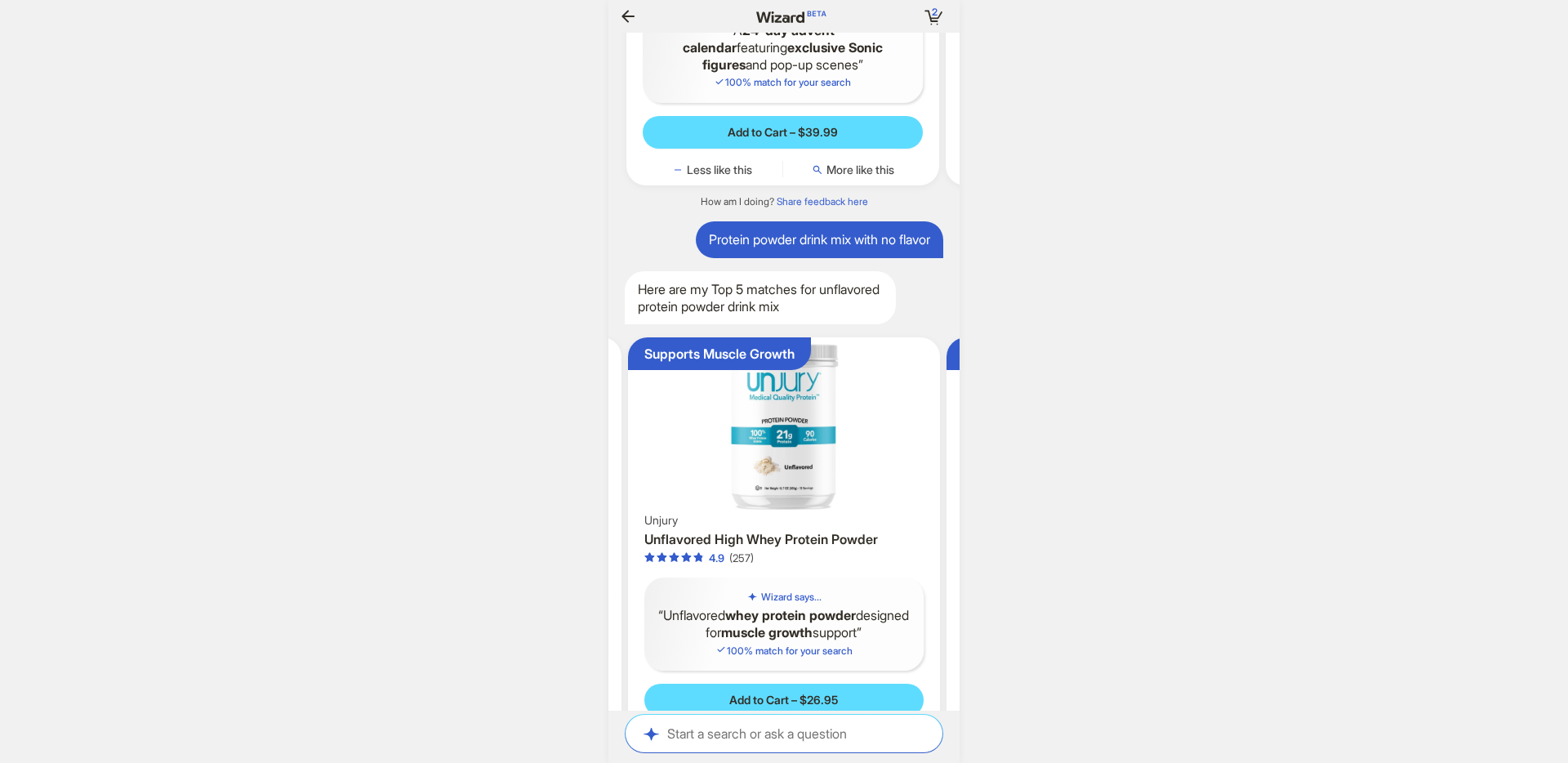
scroll to position [0, 1655]
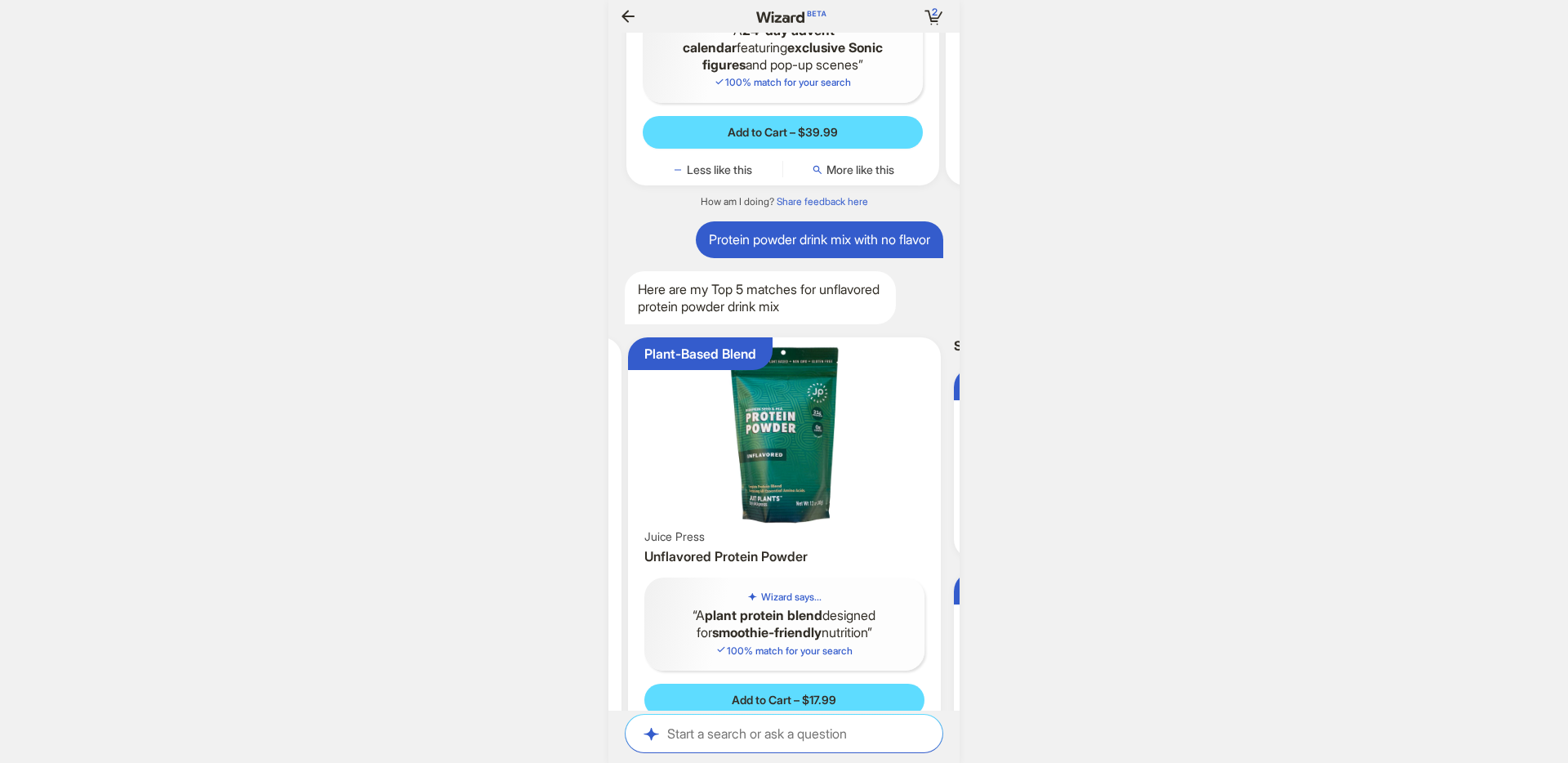
scroll to position [0, 1689]
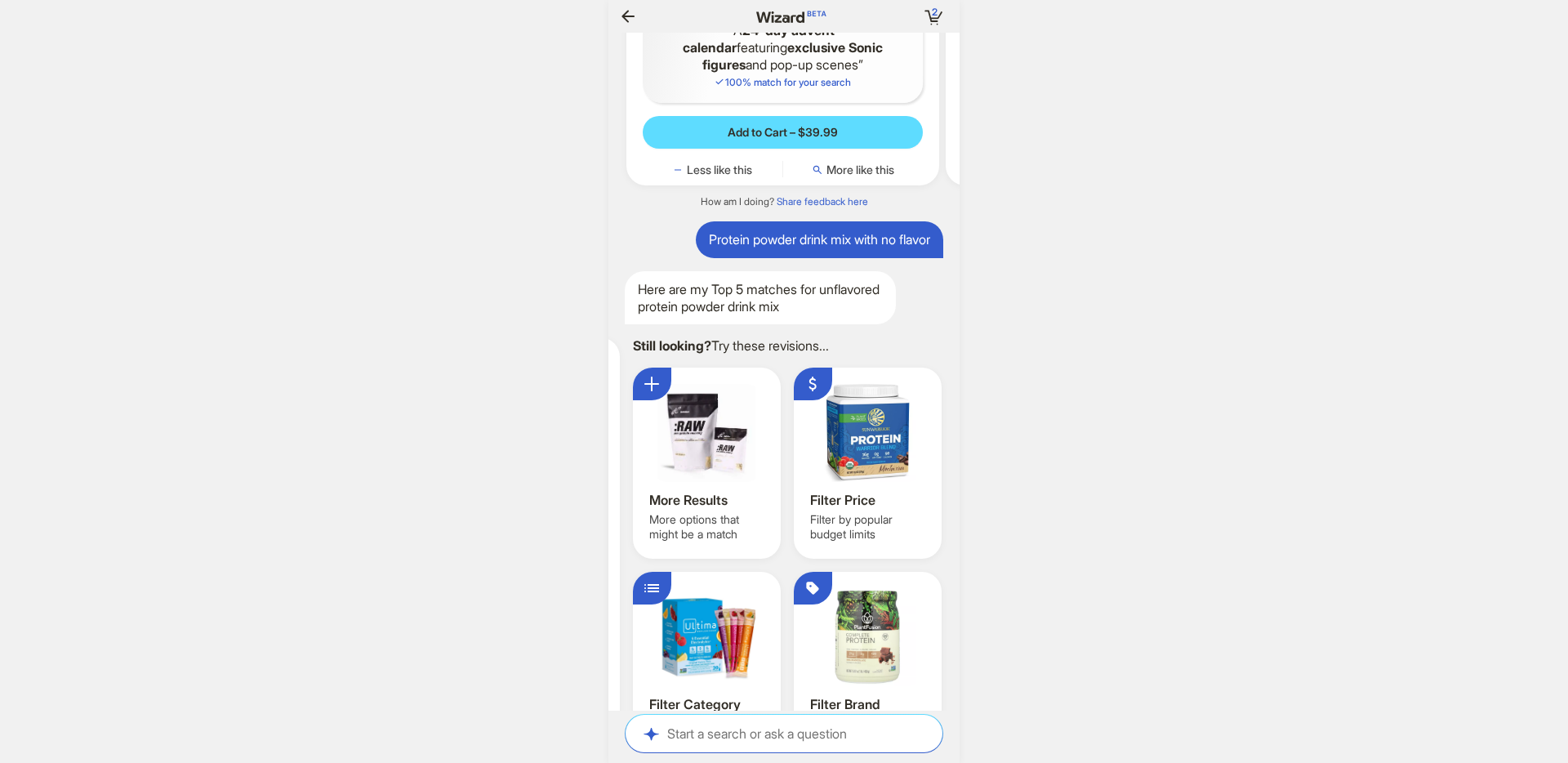
scroll to position [0, 1711]
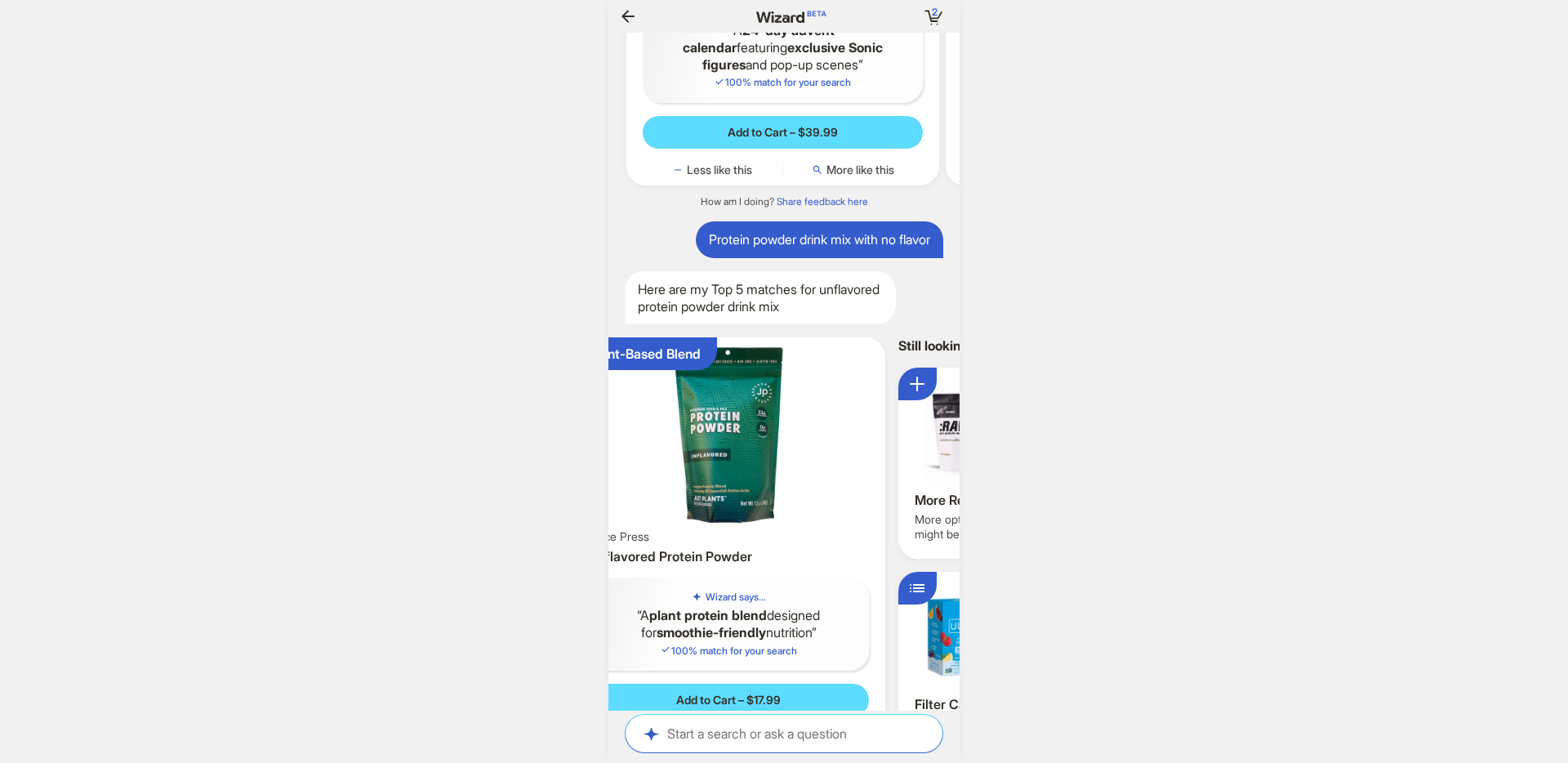
scroll to position [0, 1301]
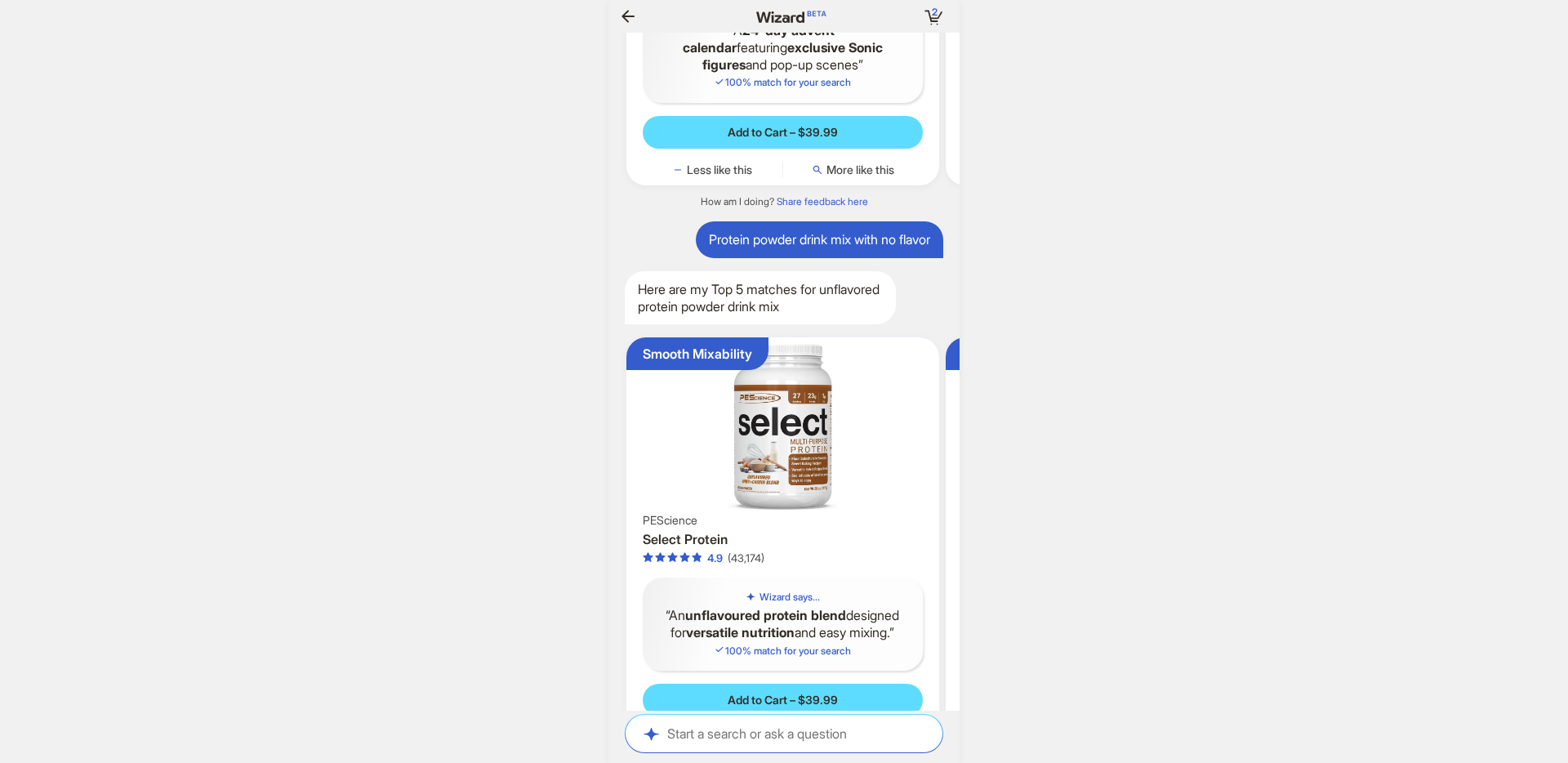
click at [782, 344] on img at bounding box center [783, 426] width 299 height 165
click at [800, 353] on img at bounding box center [783, 426] width 299 height 165
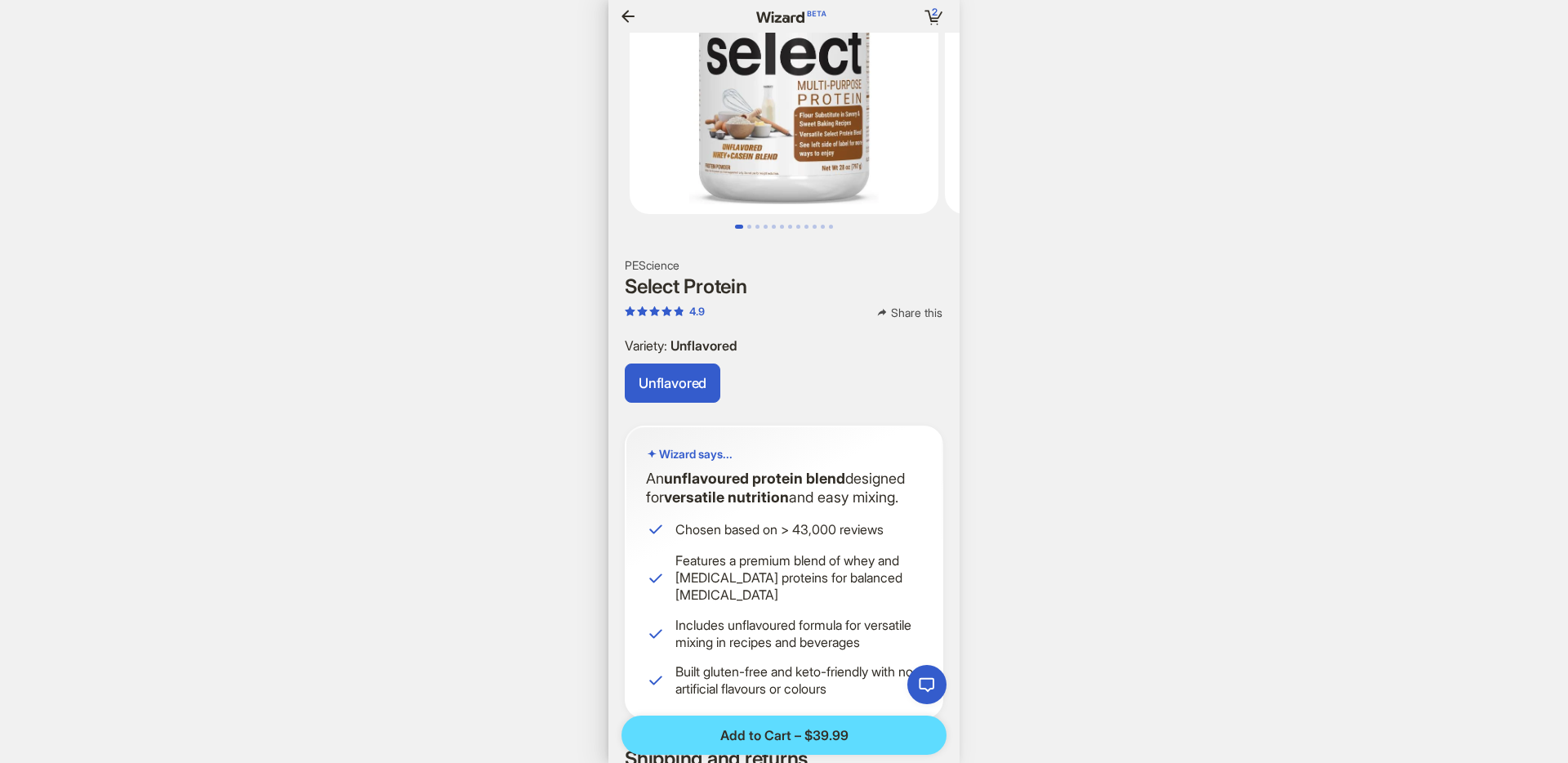
scroll to position [0, 1863]
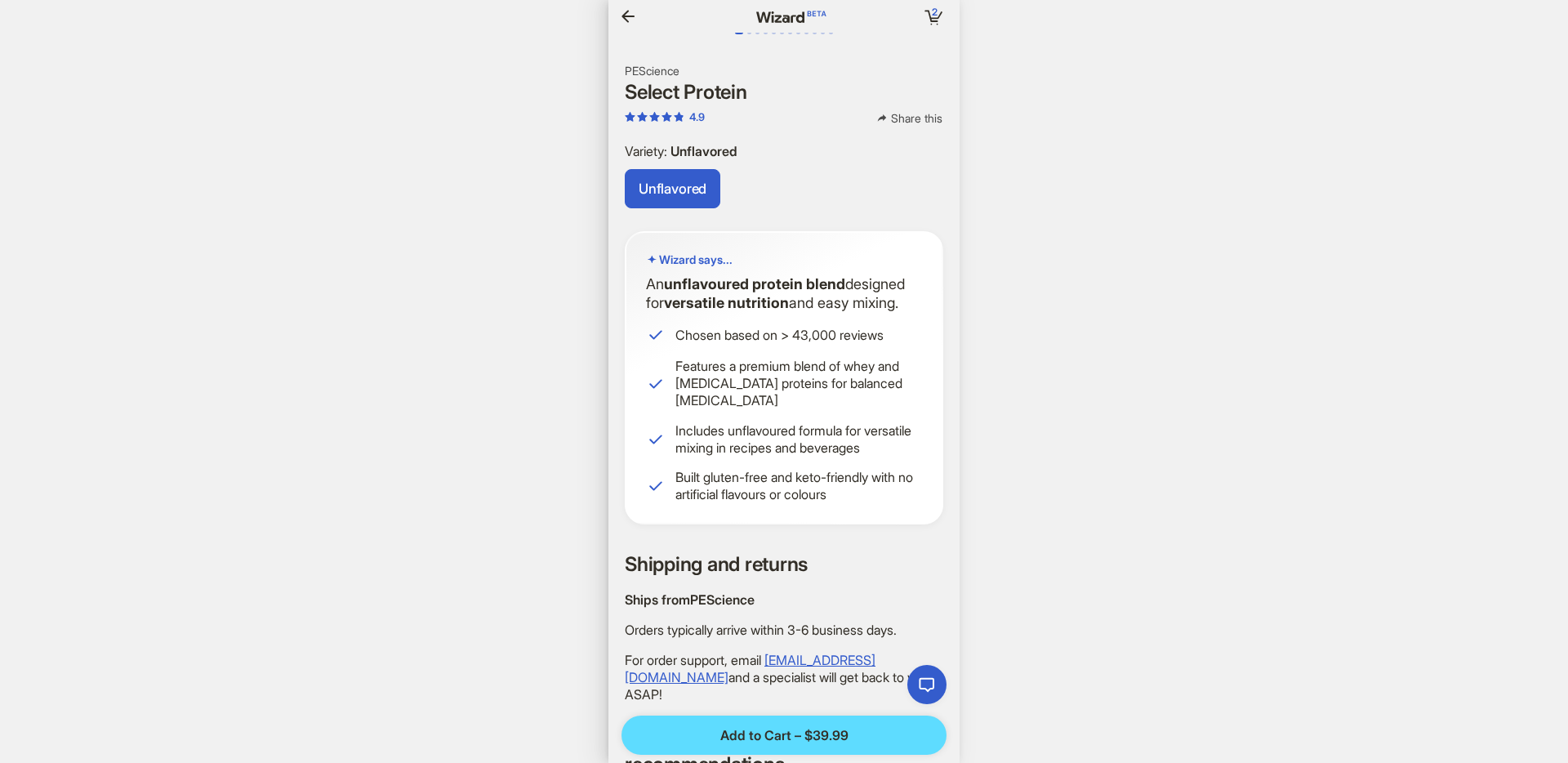
click at [672, 183] on span "Unflavored" at bounding box center [672, 189] width 68 height 16
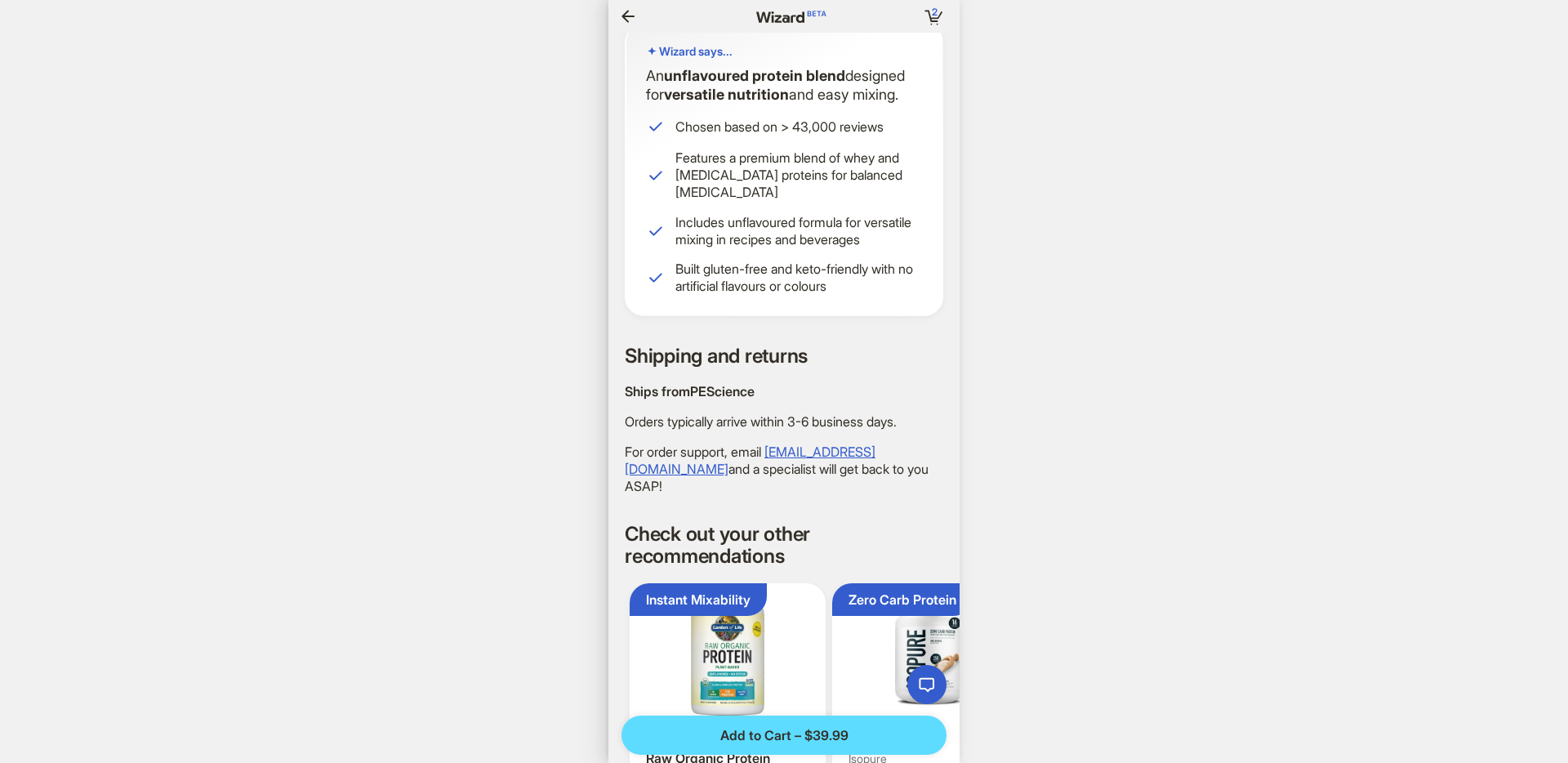
scroll to position [543, 0]
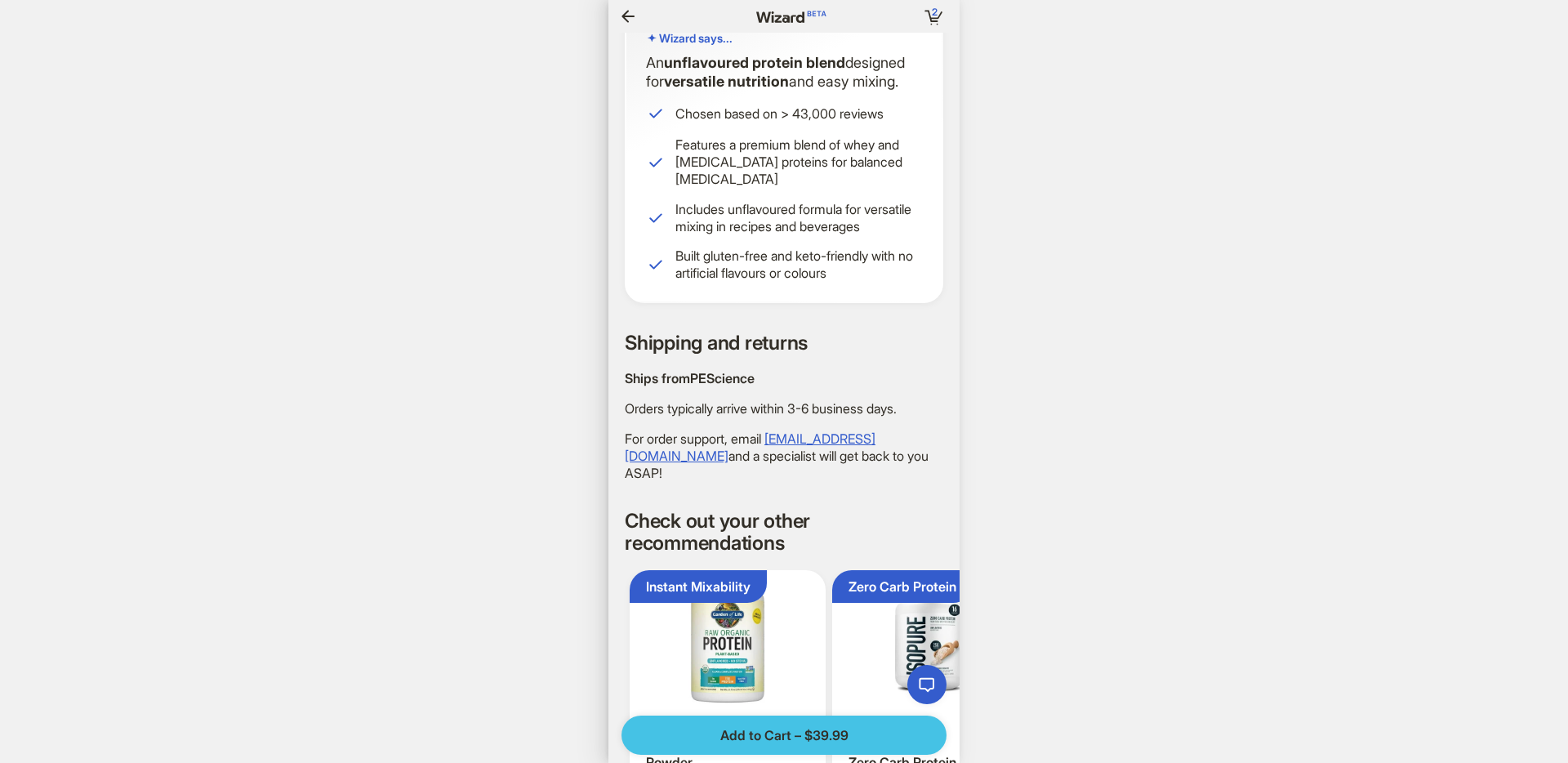
click at [835, 724] on button "Add to Cart – $39.99" at bounding box center [784, 735] width 325 height 39
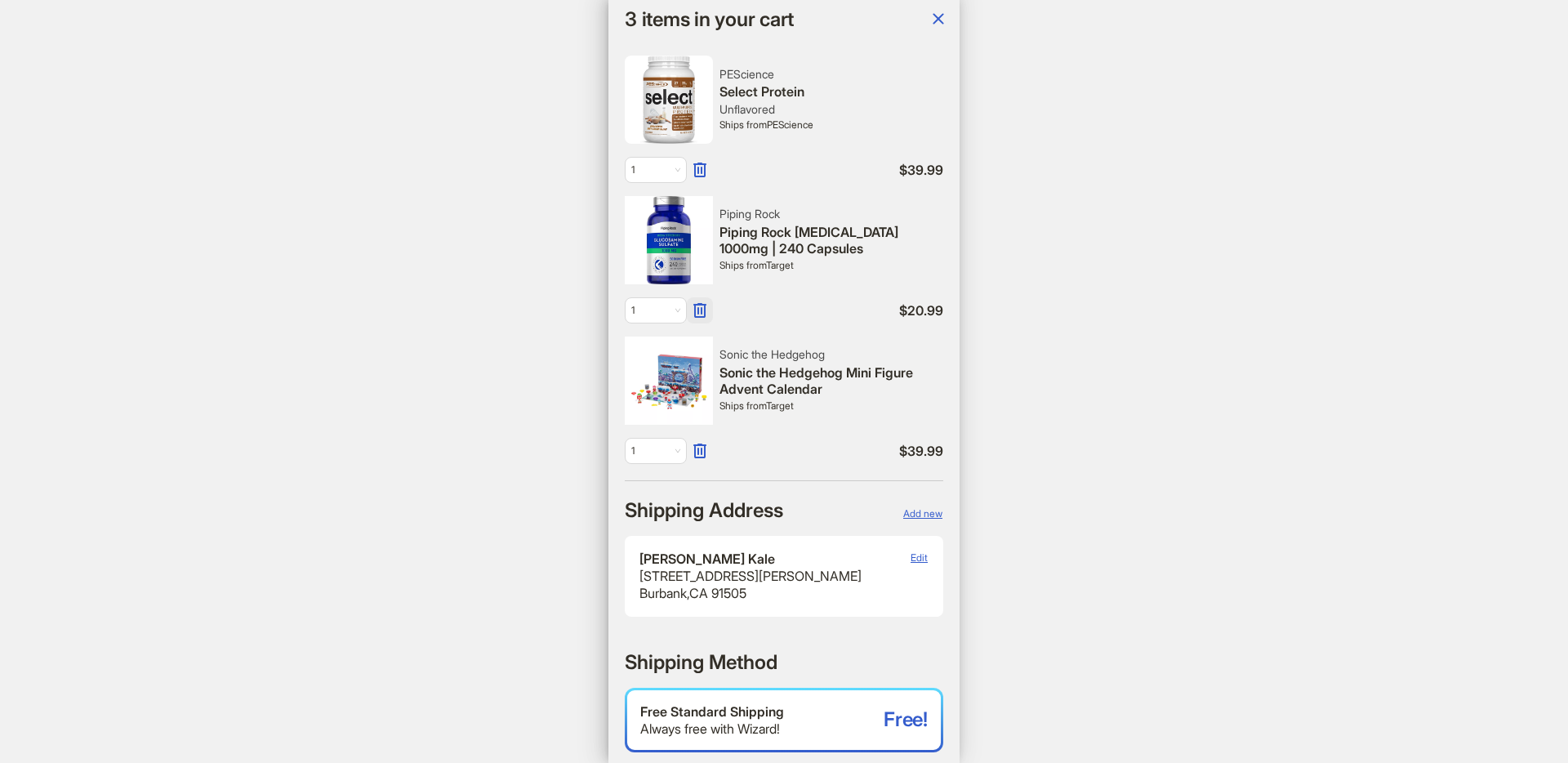
click at [702, 312] on icon "button" at bounding box center [700, 310] width 20 height 20
click at [946, 333] on span "OK" at bounding box center [939, 332] width 14 height 13
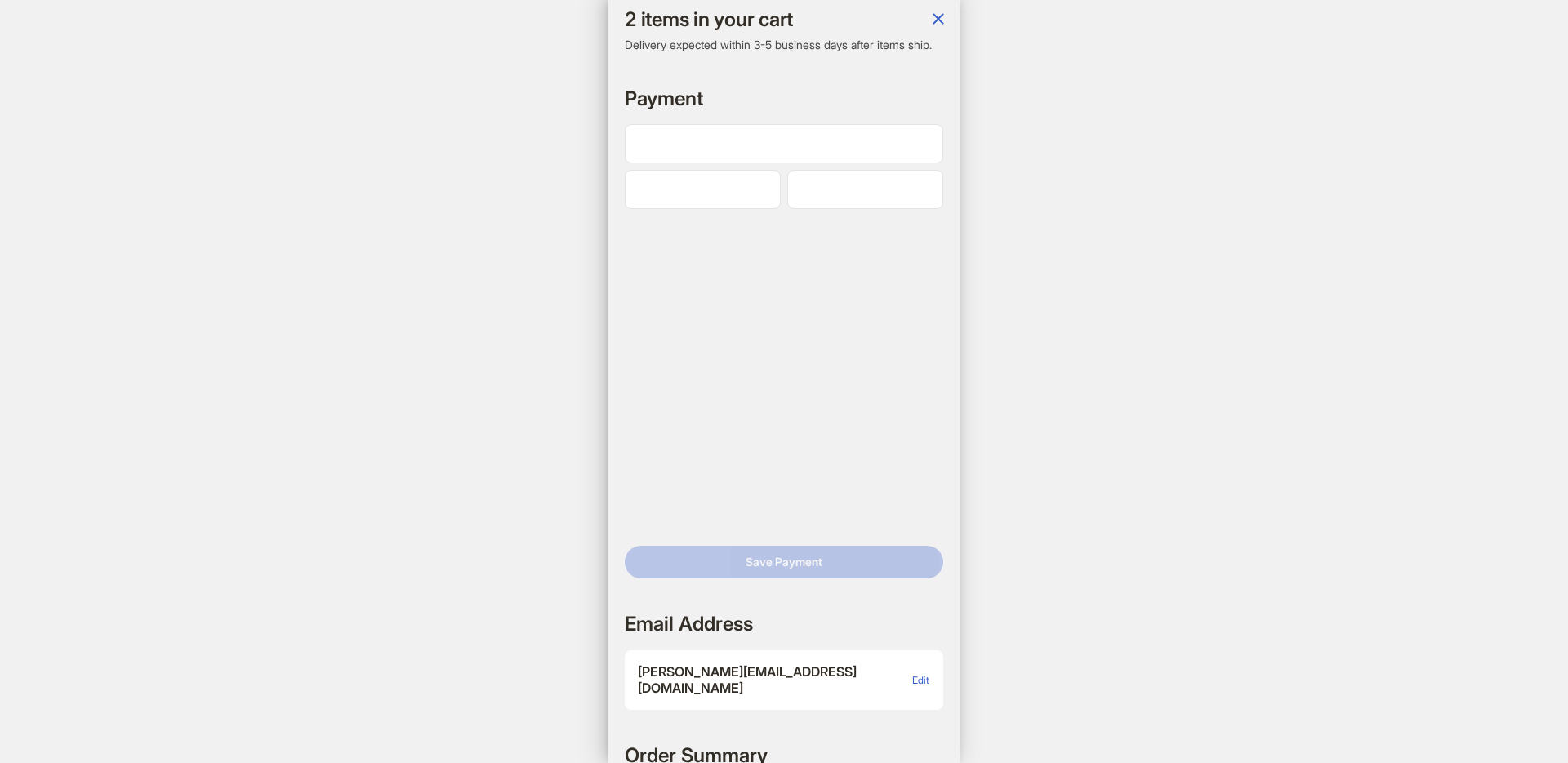
scroll to position [745, 0]
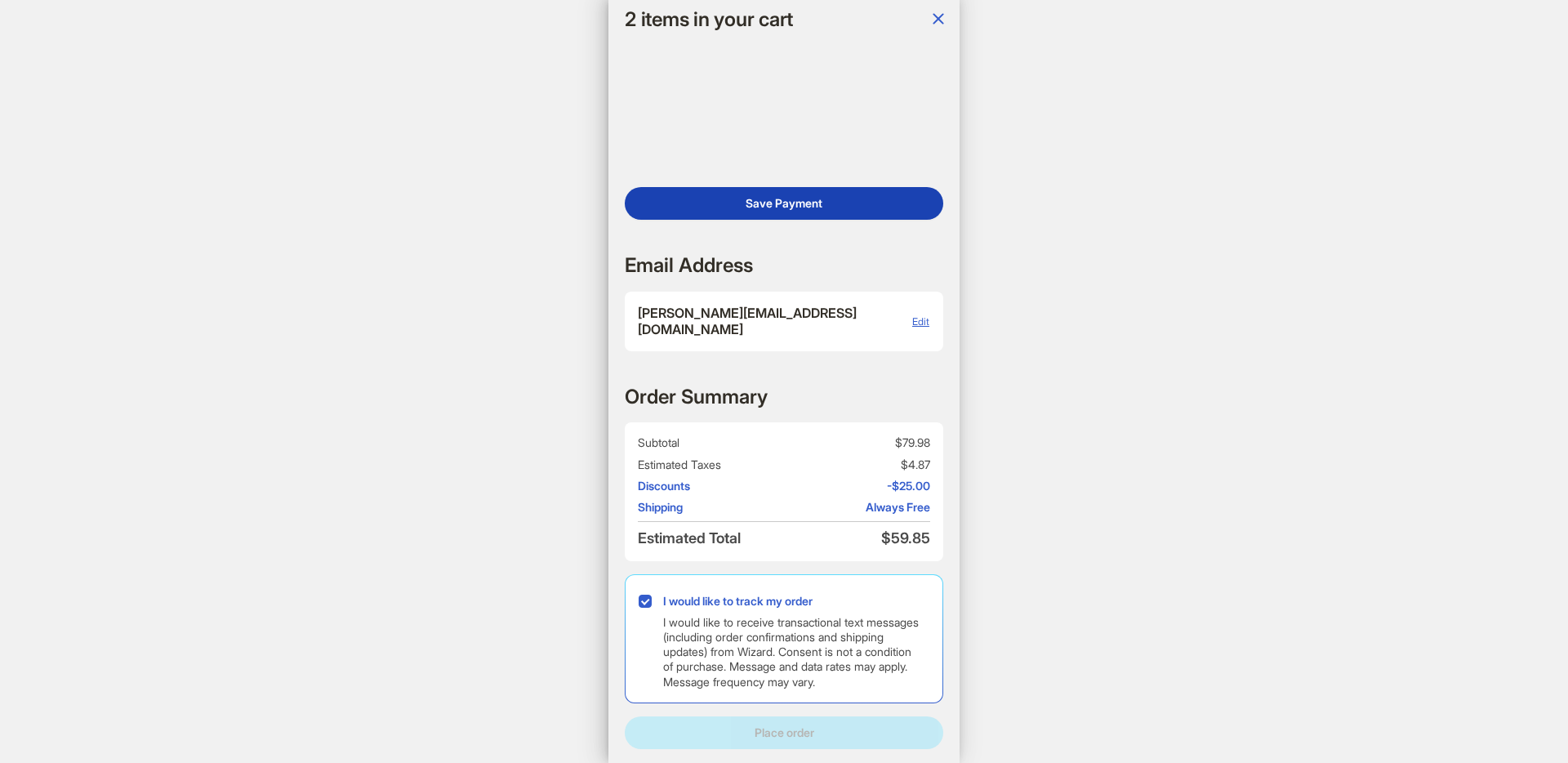
click at [776, 210] on span "Save Payment" at bounding box center [784, 203] width 77 height 15
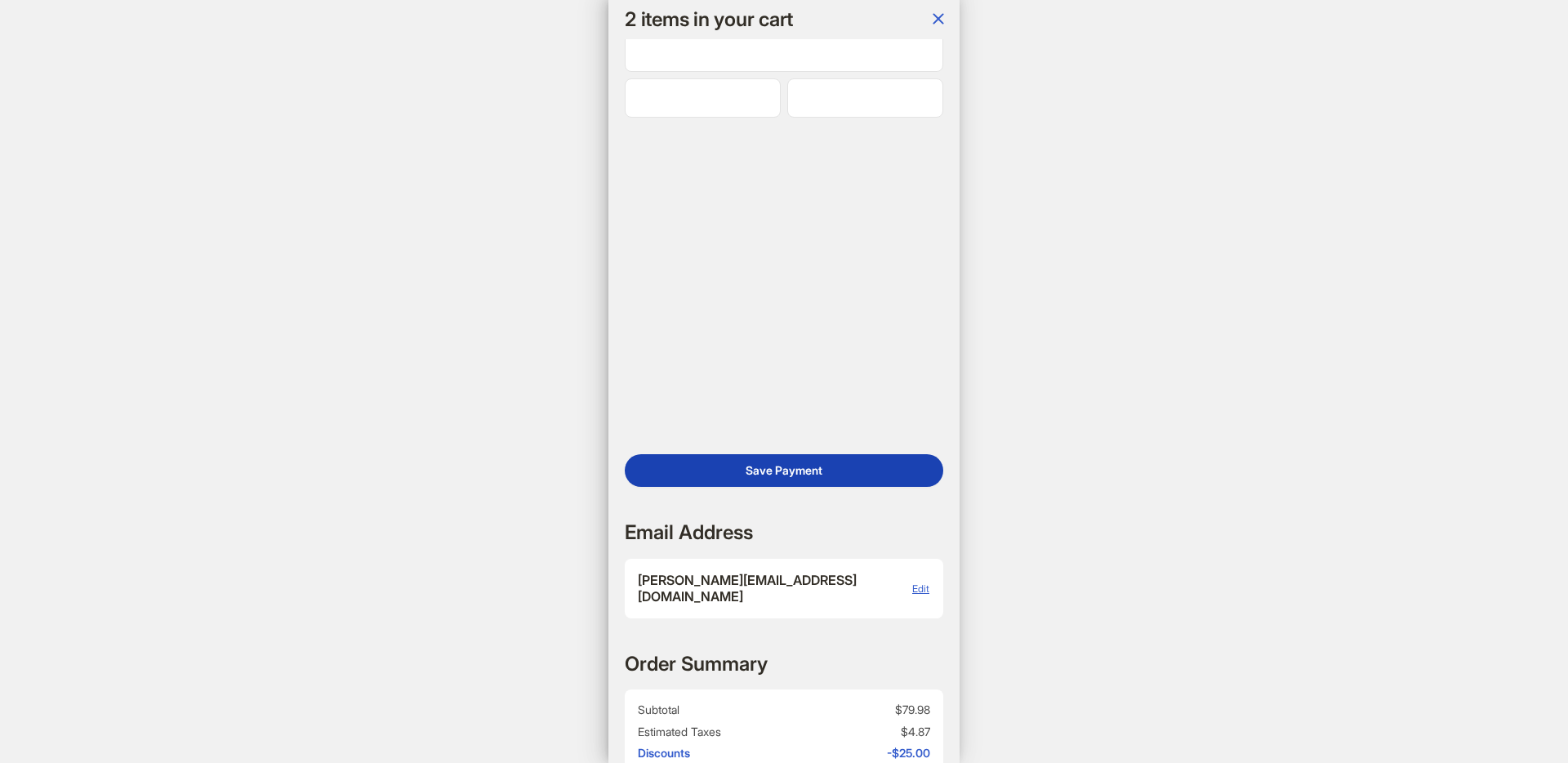
click at [783, 478] on span "Save Payment" at bounding box center [784, 470] width 77 height 15
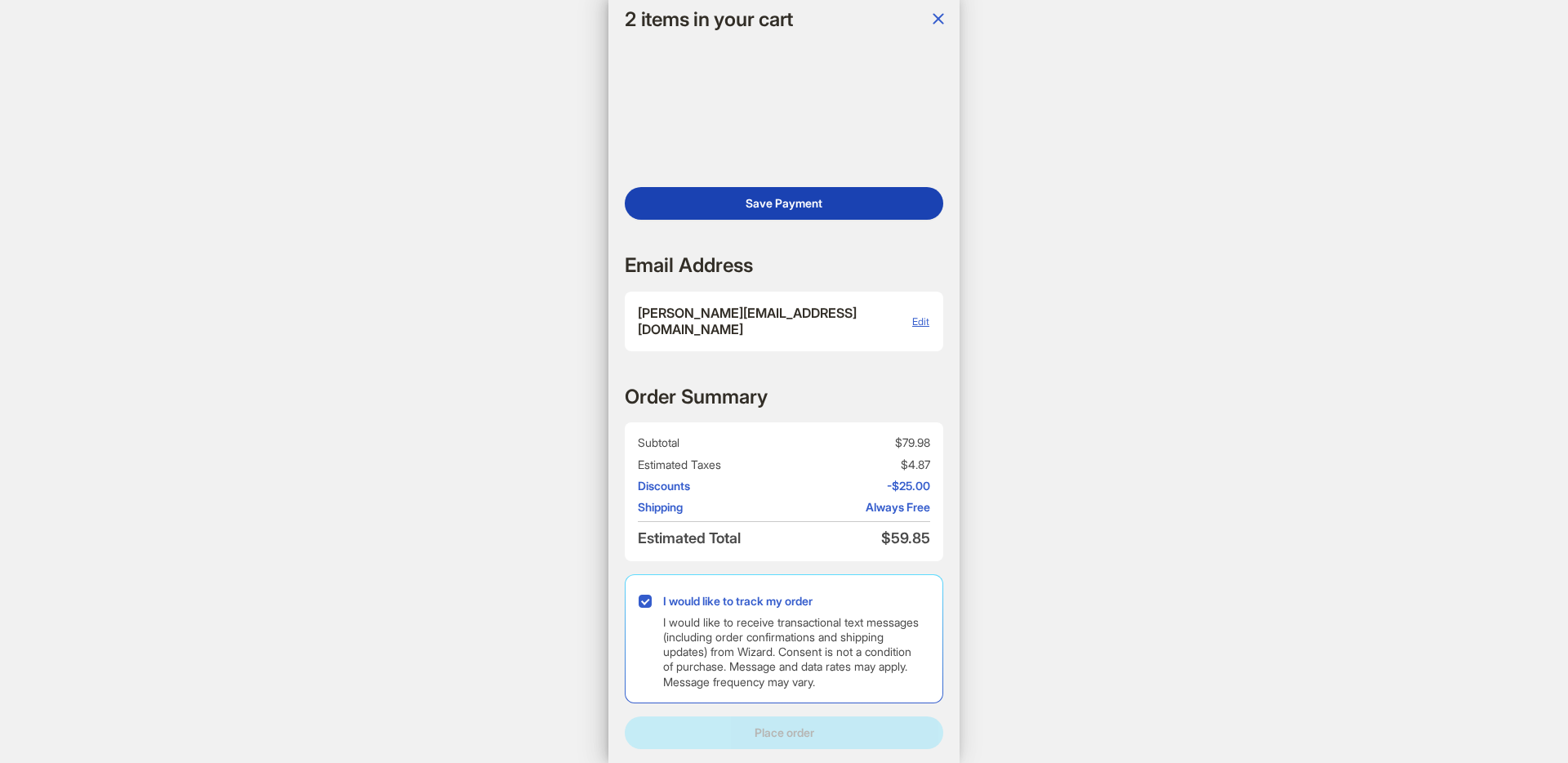
click at [771, 210] on span "Save Payment" at bounding box center [784, 203] width 77 height 15
drag, startPoint x: 800, startPoint y: 215, endPoint x: 812, endPoint y: 237, distance: 25.1
click at [800, 210] on span "Save Payment" at bounding box center [784, 203] width 77 height 15
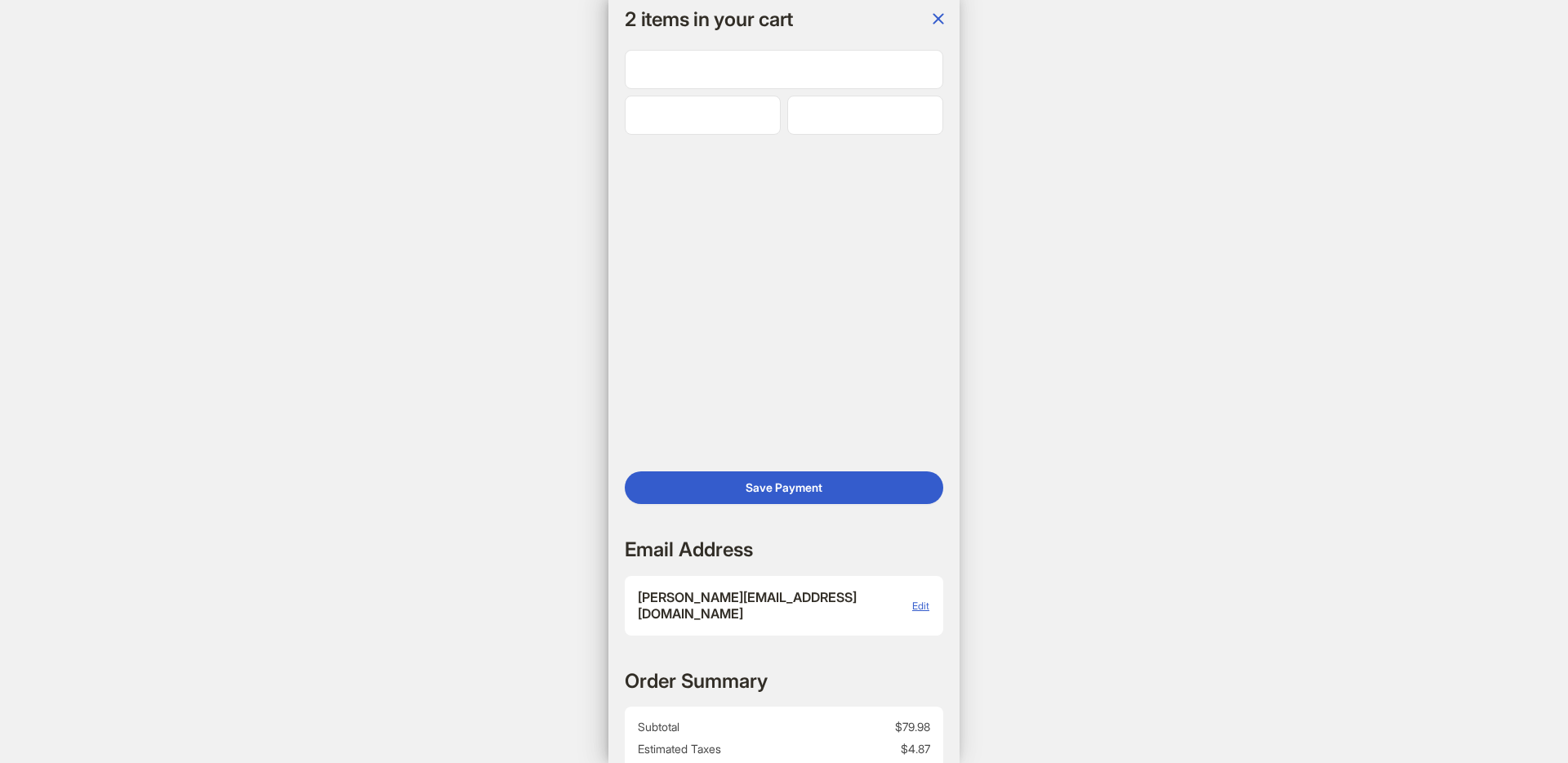
scroll to position [946, 0]
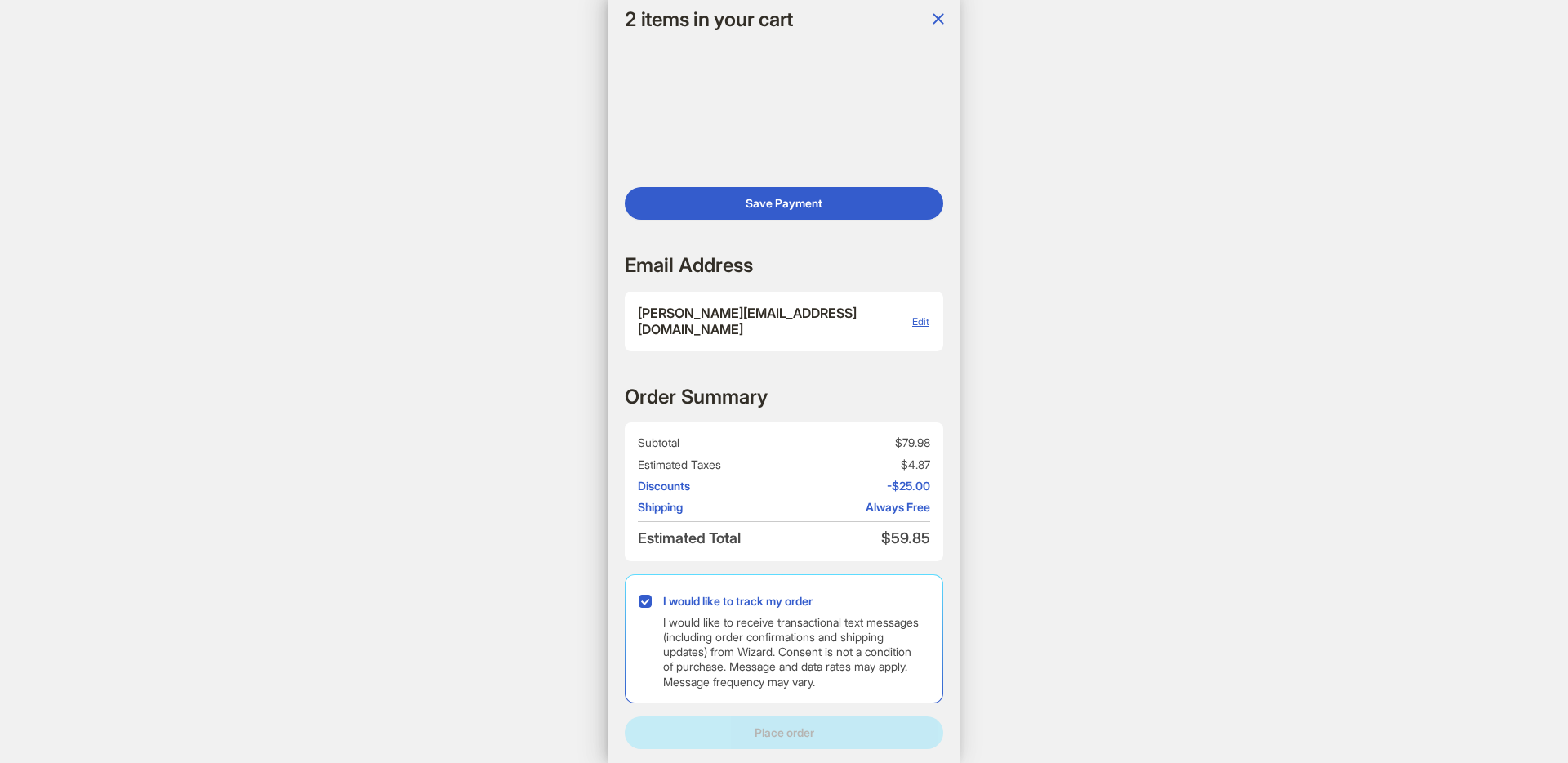
drag, startPoint x: 819, startPoint y: 570, endPoint x: 815, endPoint y: 577, distance: 8.1
click at [819, 568] on div "Order Summary Subtotal $79.98 Estimated Taxes $4.87 Discounts -$25.00 Shipping …" at bounding box center [784, 566] width 318 height 365
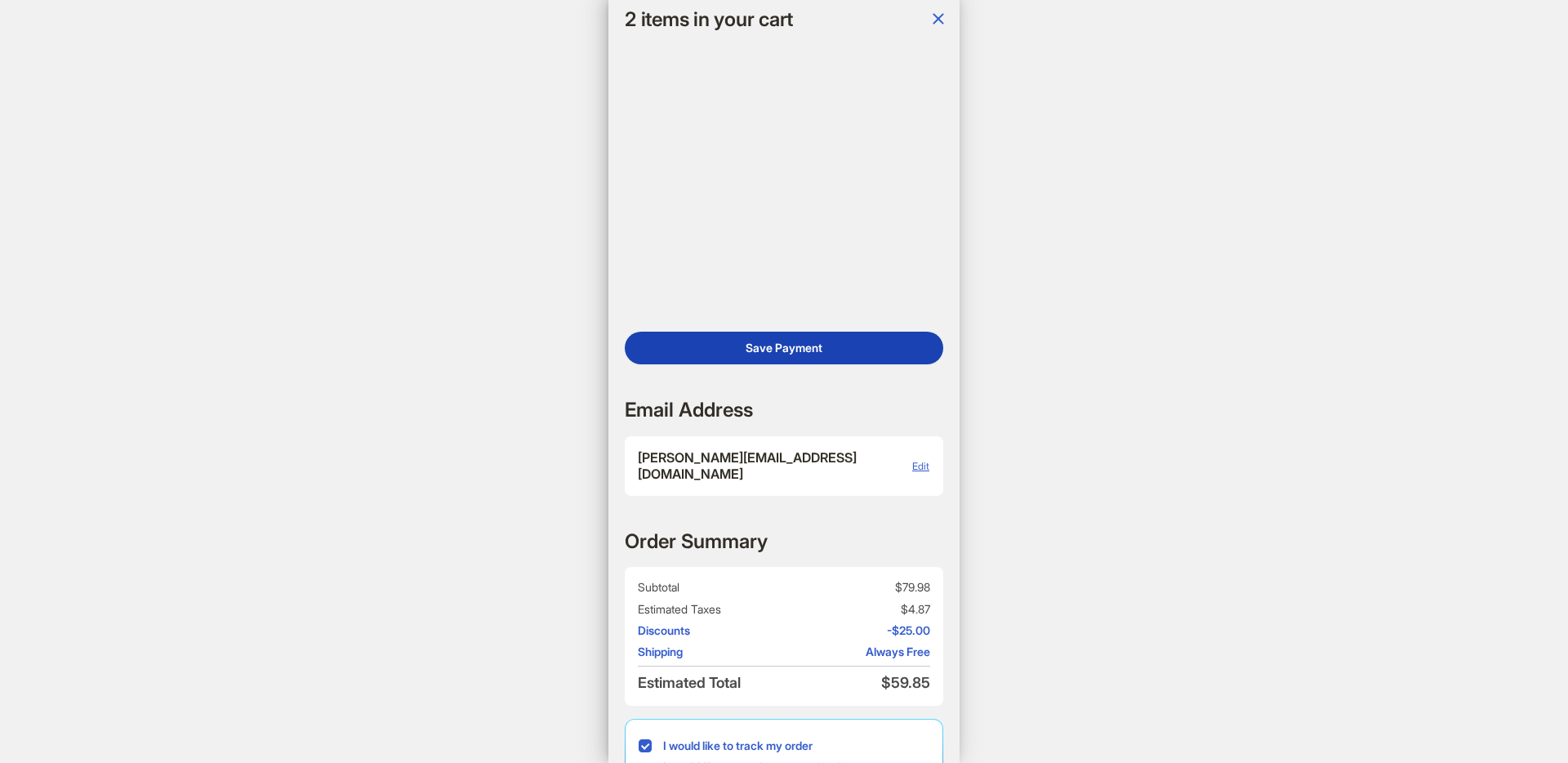
scroll to position [655, 0]
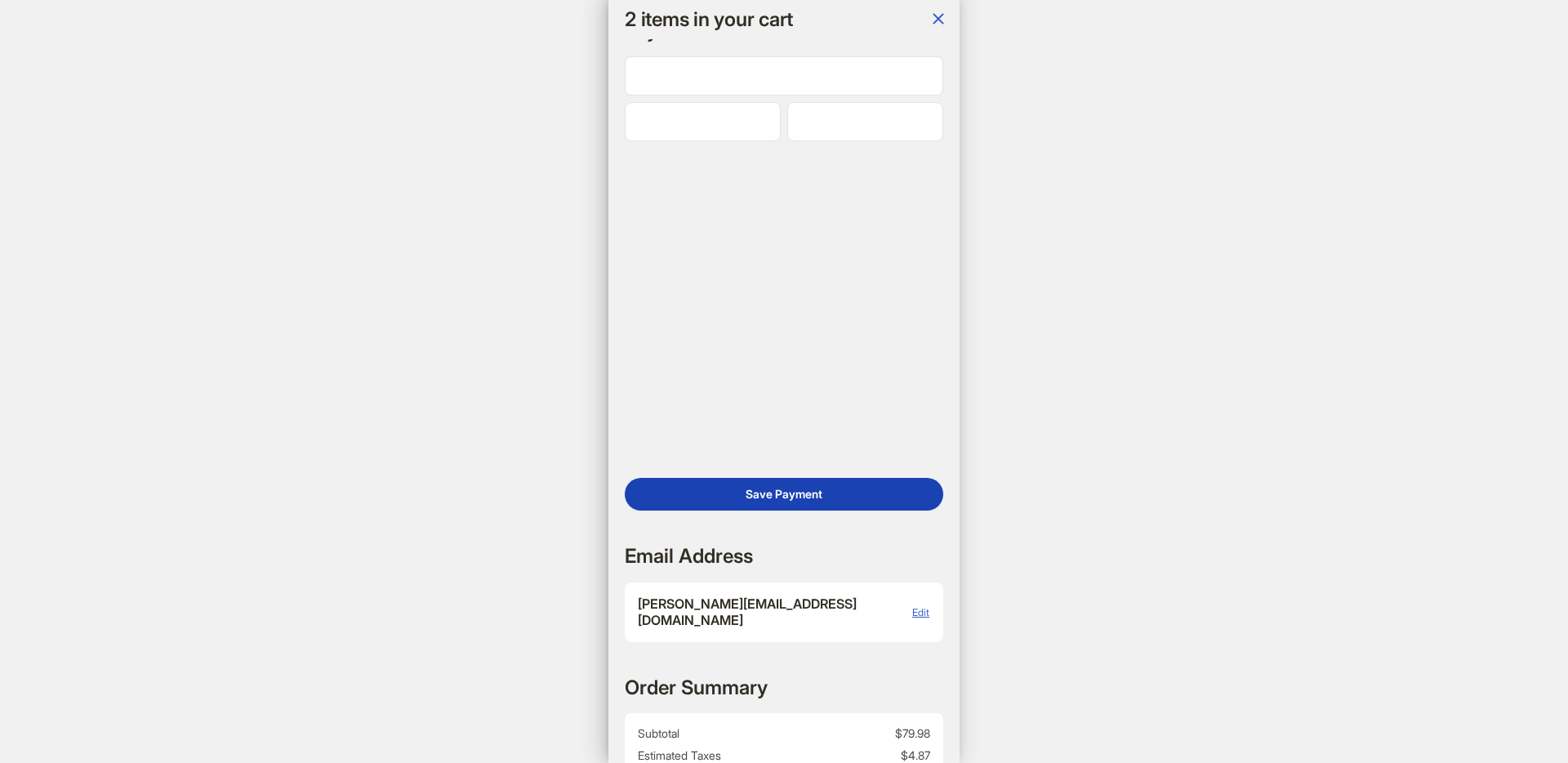
click at [781, 502] on span "Save Payment" at bounding box center [784, 494] width 77 height 15
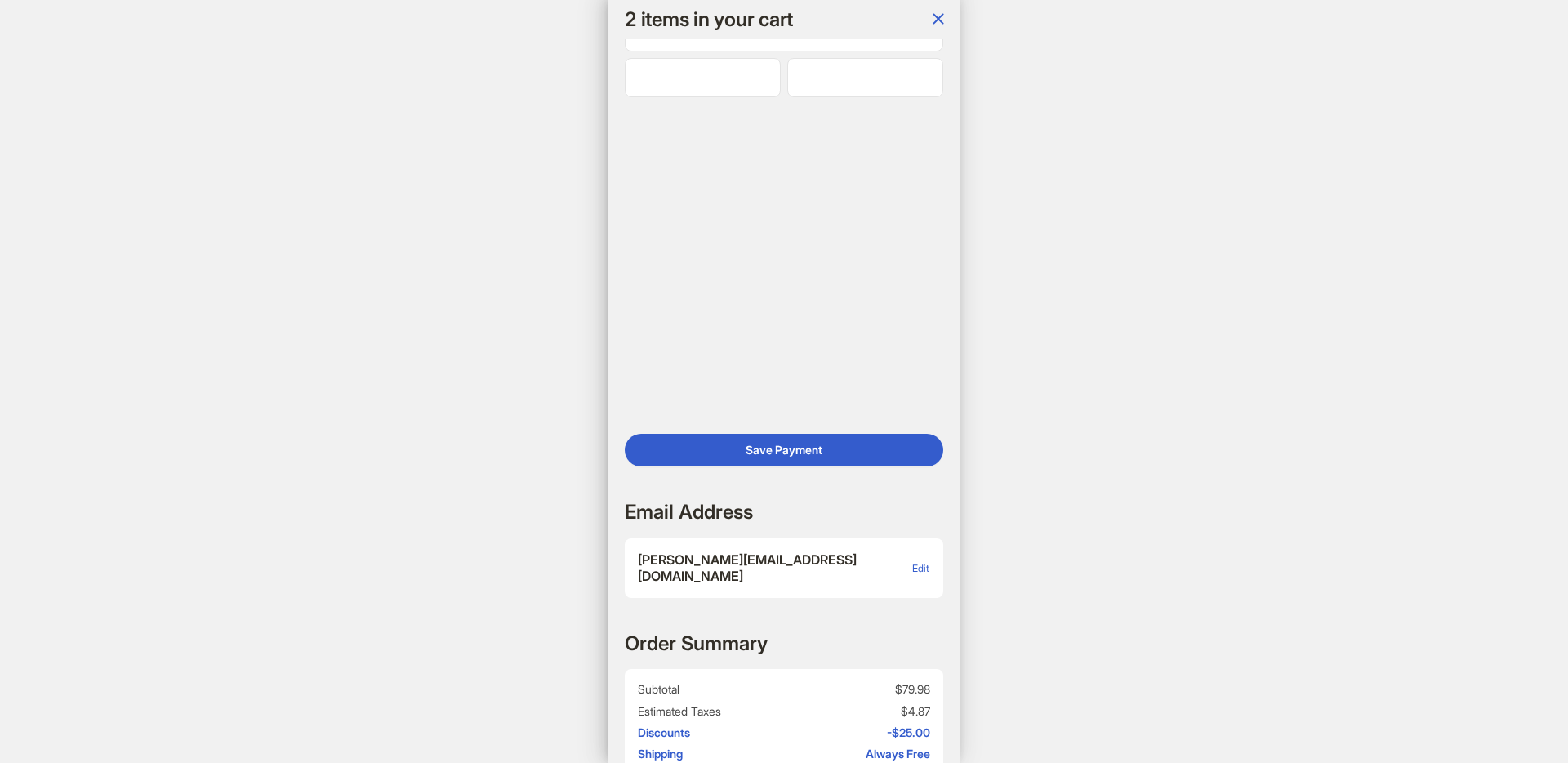
scroll to position [699, 0]
click at [858, 467] on button "Save Payment" at bounding box center [784, 451] width 318 height 33
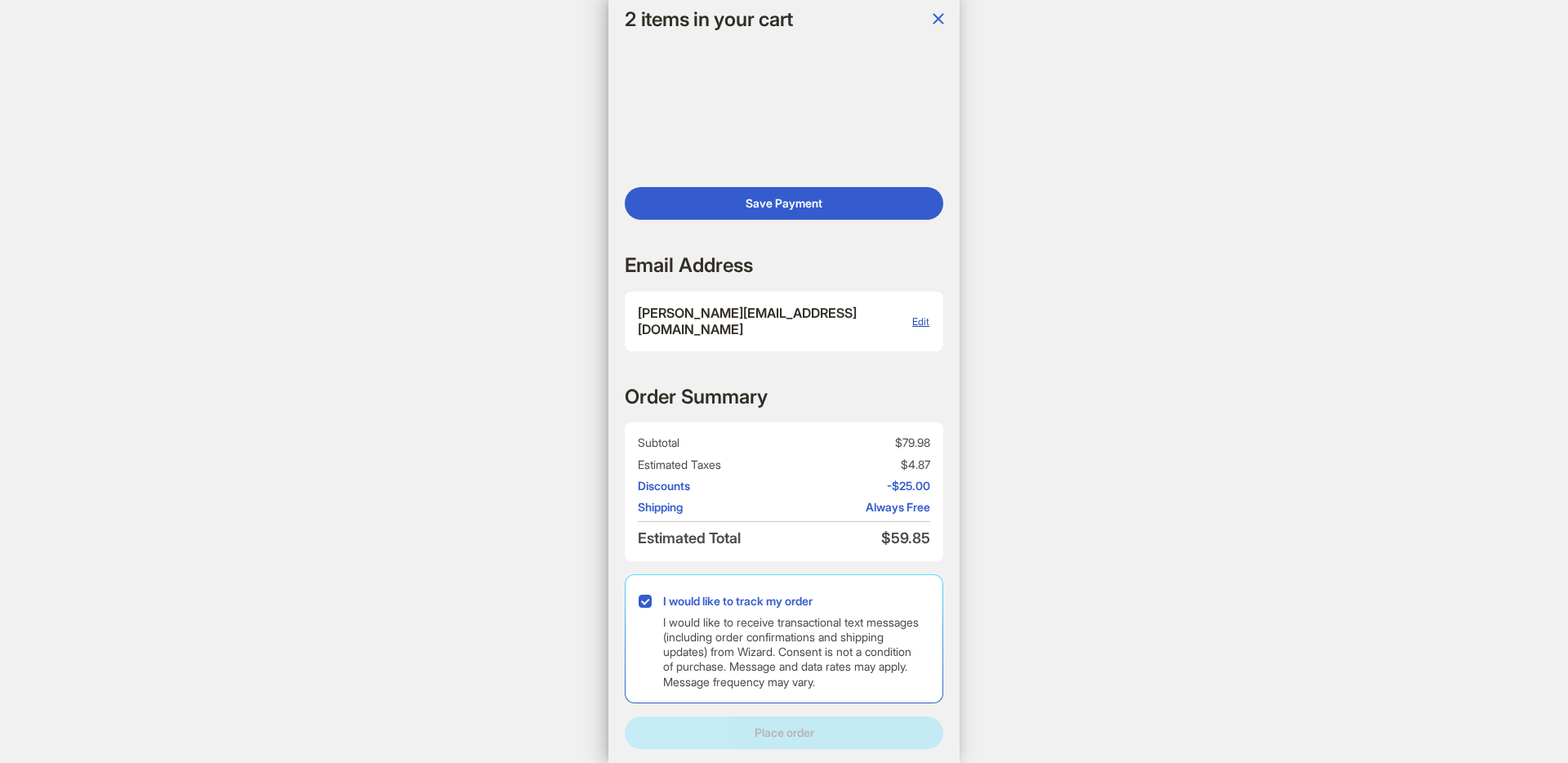
click at [916, 322] on span "Edit" at bounding box center [920, 322] width 17 height 13
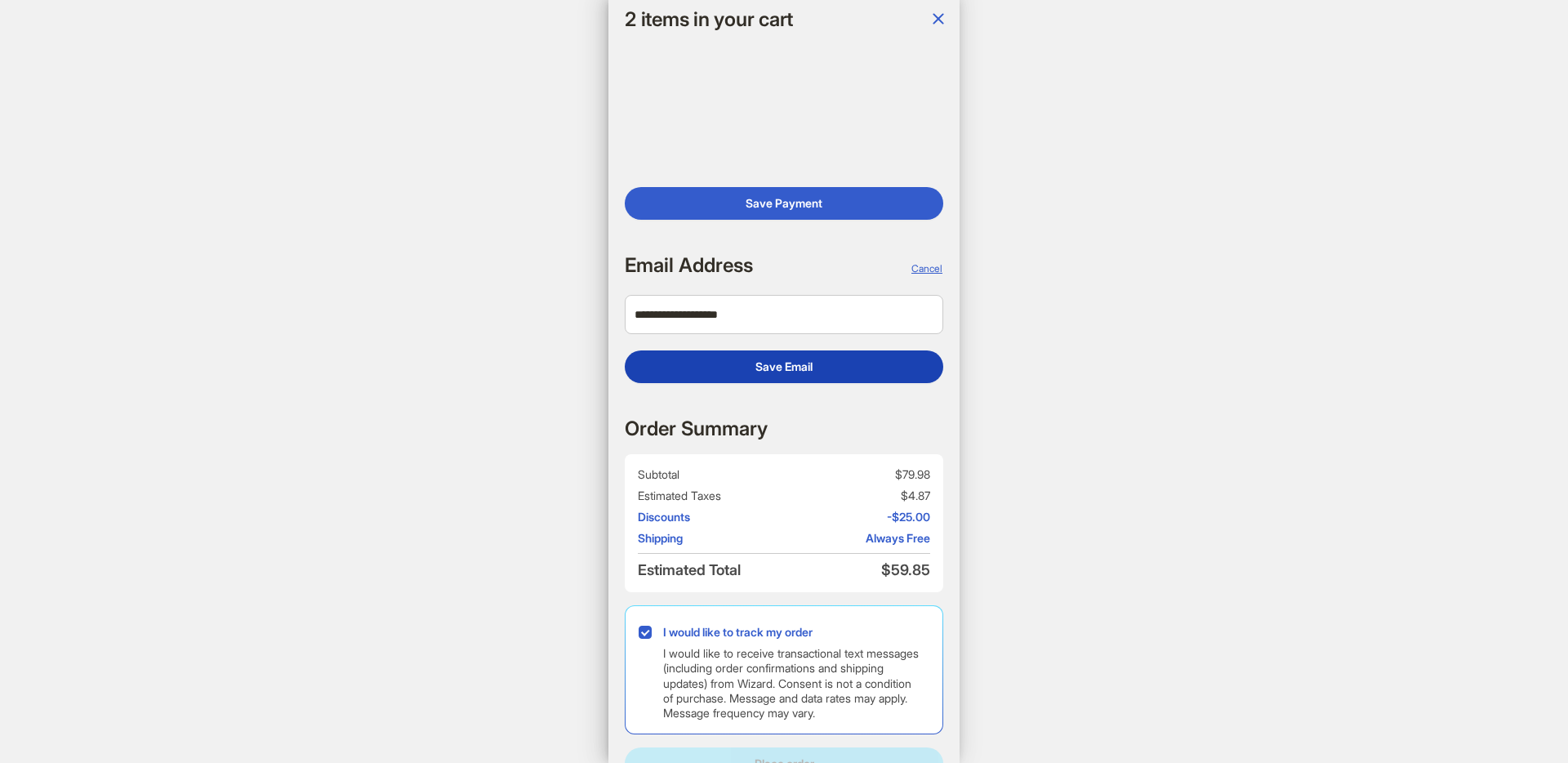
click at [803, 373] on span "Save Email" at bounding box center [784, 367] width 57 height 15
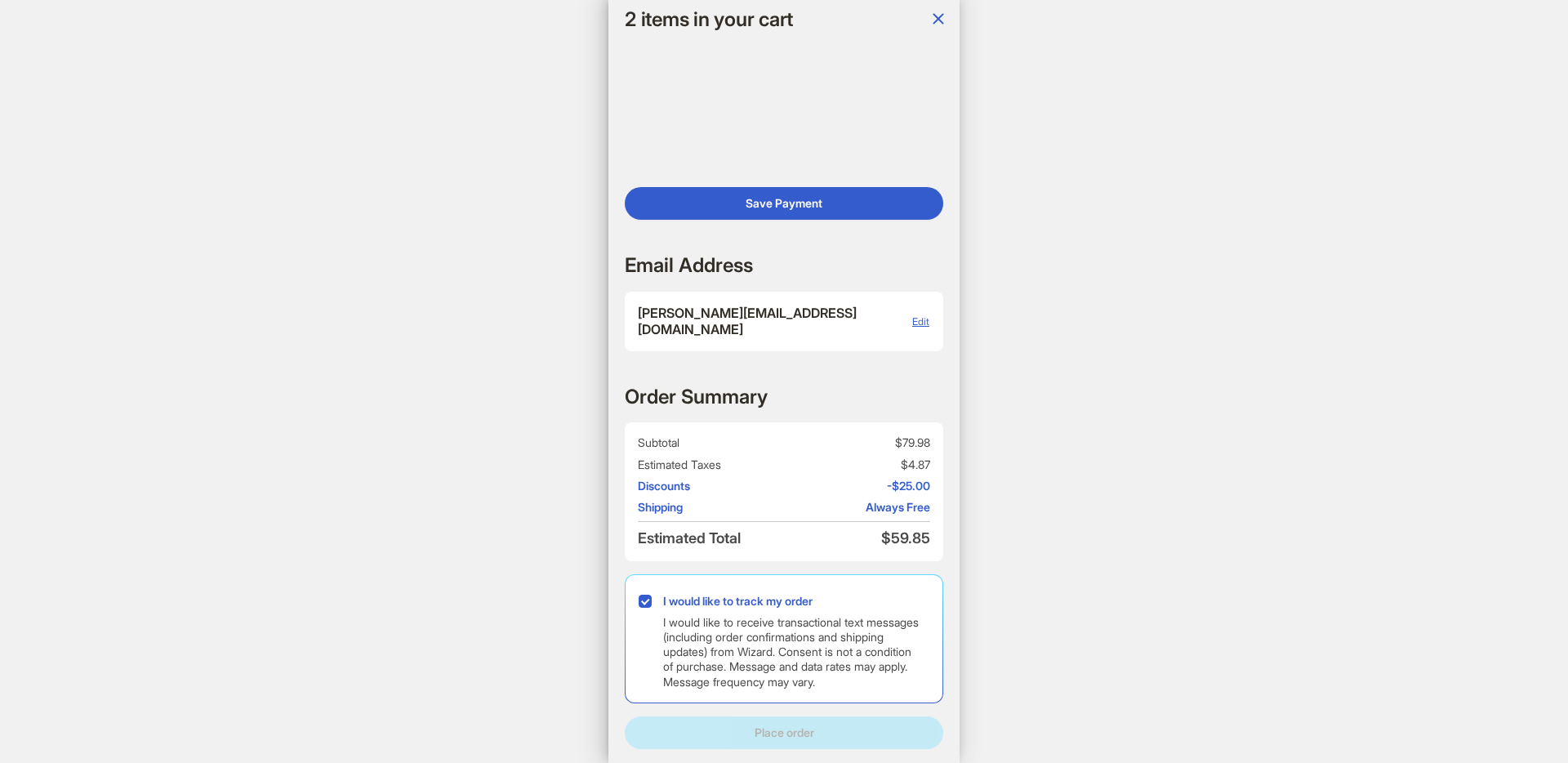
drag, startPoint x: 678, startPoint y: 535, endPoint x: 697, endPoint y: 525, distance: 21.5
click at [685, 533] on span "Estimated Total" at bounding box center [709, 538] width 143 height 19
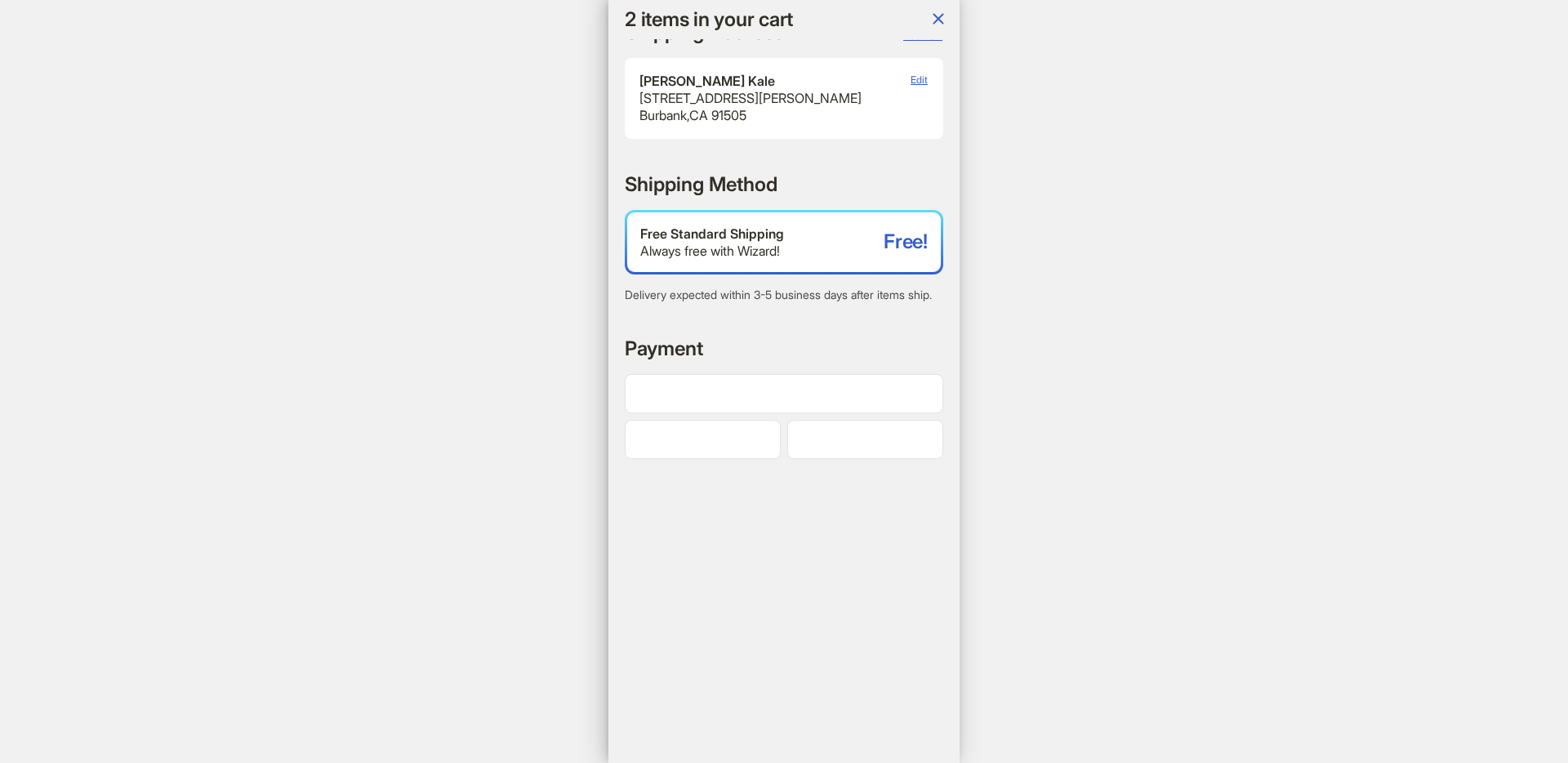
click at [741, 264] on div "Free Standard Shipping Always free with Wizard! Free!" at bounding box center [784, 242] width 314 height 61
click at [917, 78] on span "Edit" at bounding box center [919, 80] width 17 height 13
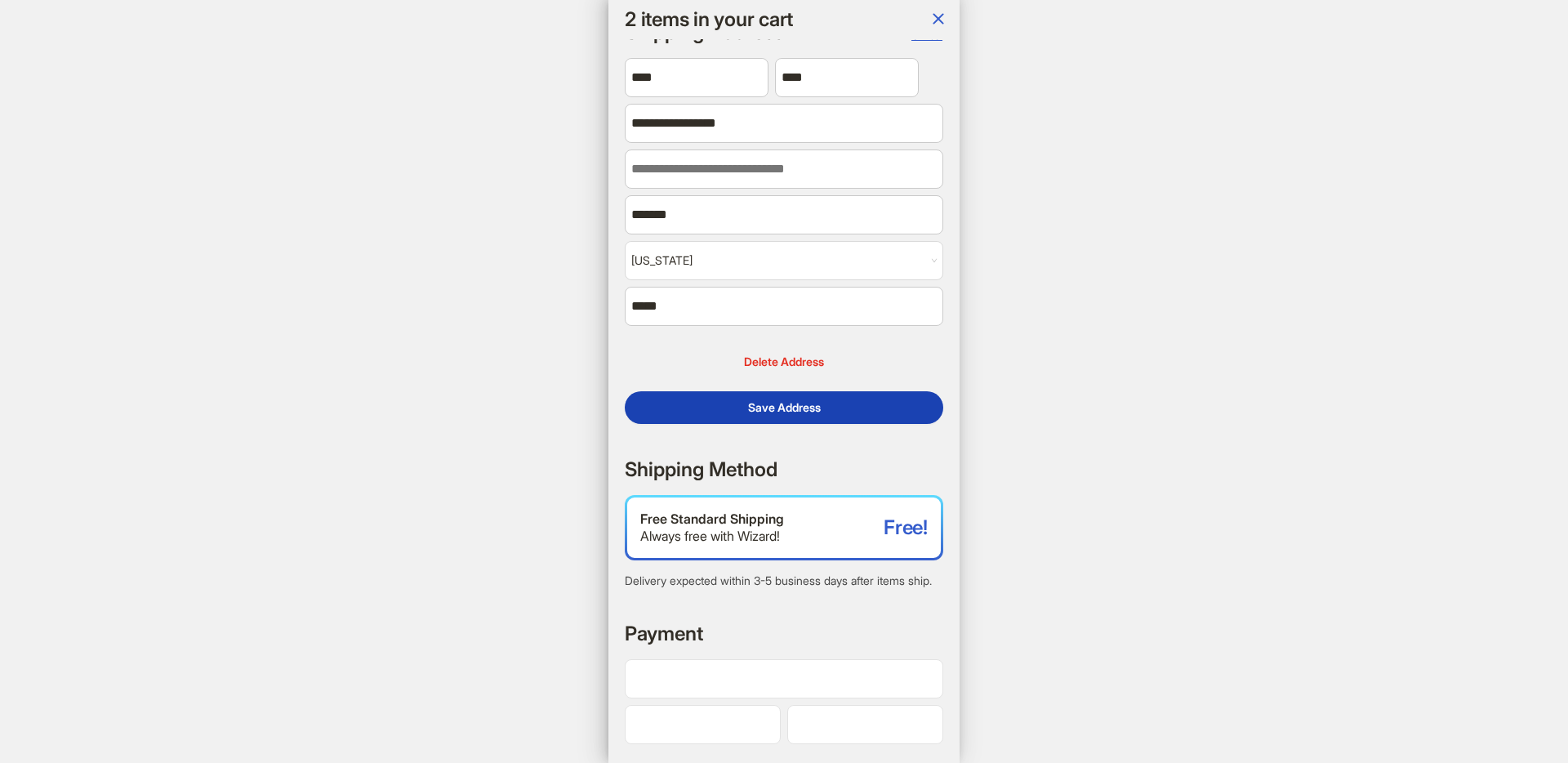
click at [804, 411] on span "Save Address" at bounding box center [784, 407] width 73 height 15
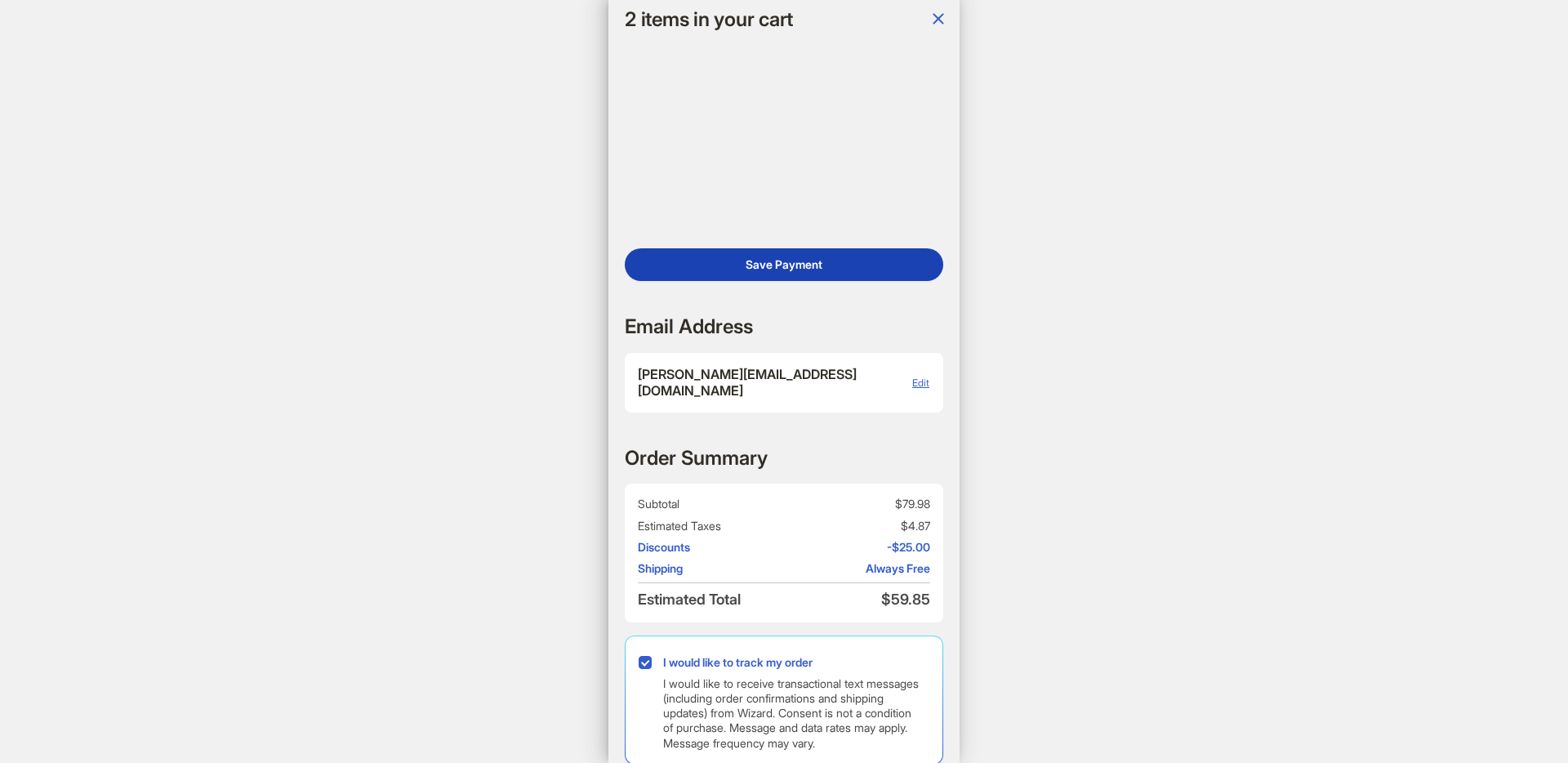
click at [745, 272] on span "Save Payment" at bounding box center [784, 265] width 77 height 15
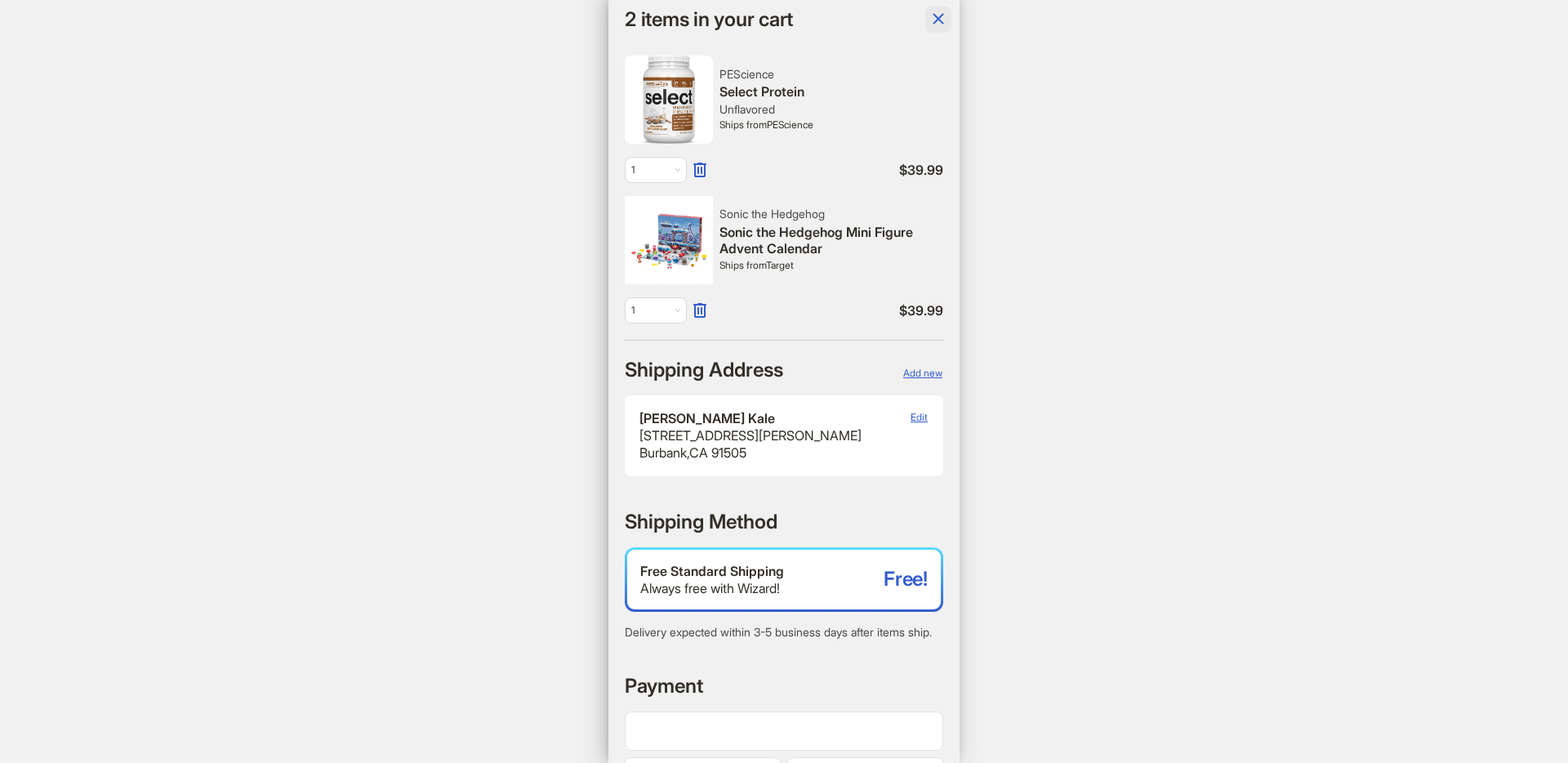
click at [932, 17] on icon "button" at bounding box center [939, 19] width 20 height 20
